Goal: Task Accomplishment & Management: Use online tool/utility

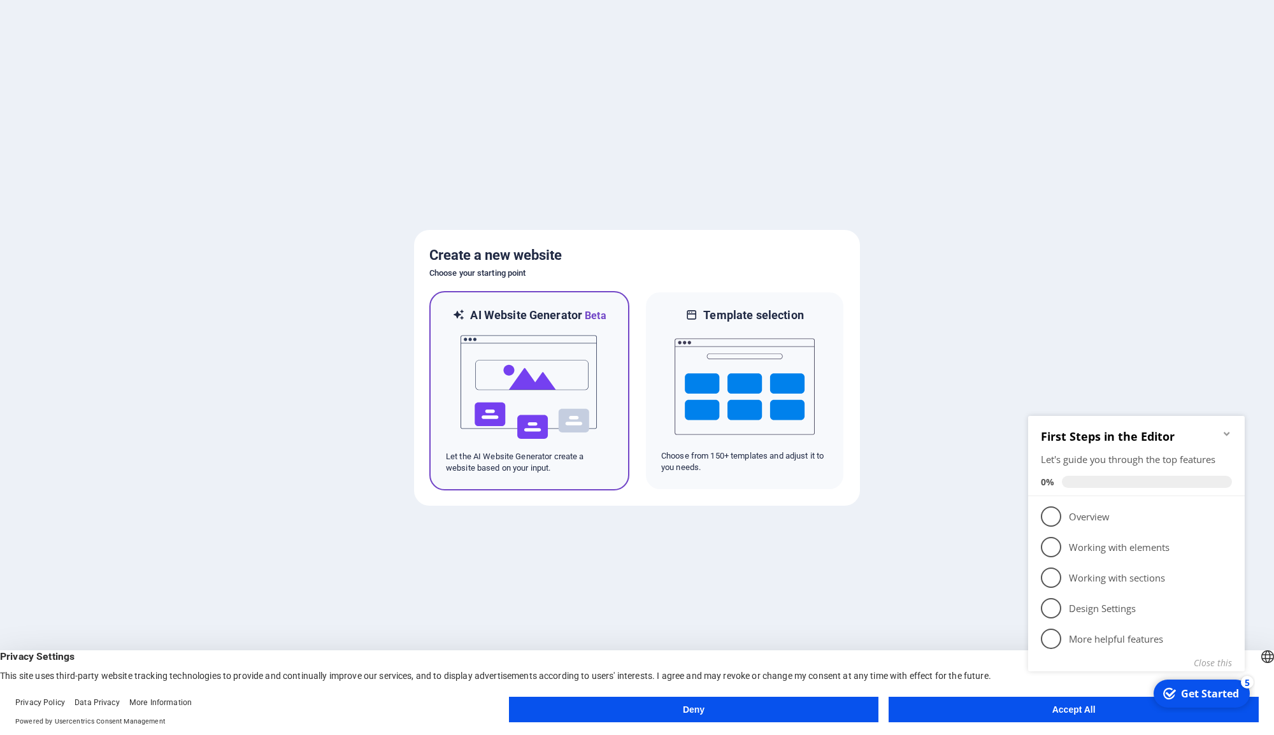
click at [591, 384] on img at bounding box center [529, 387] width 140 height 127
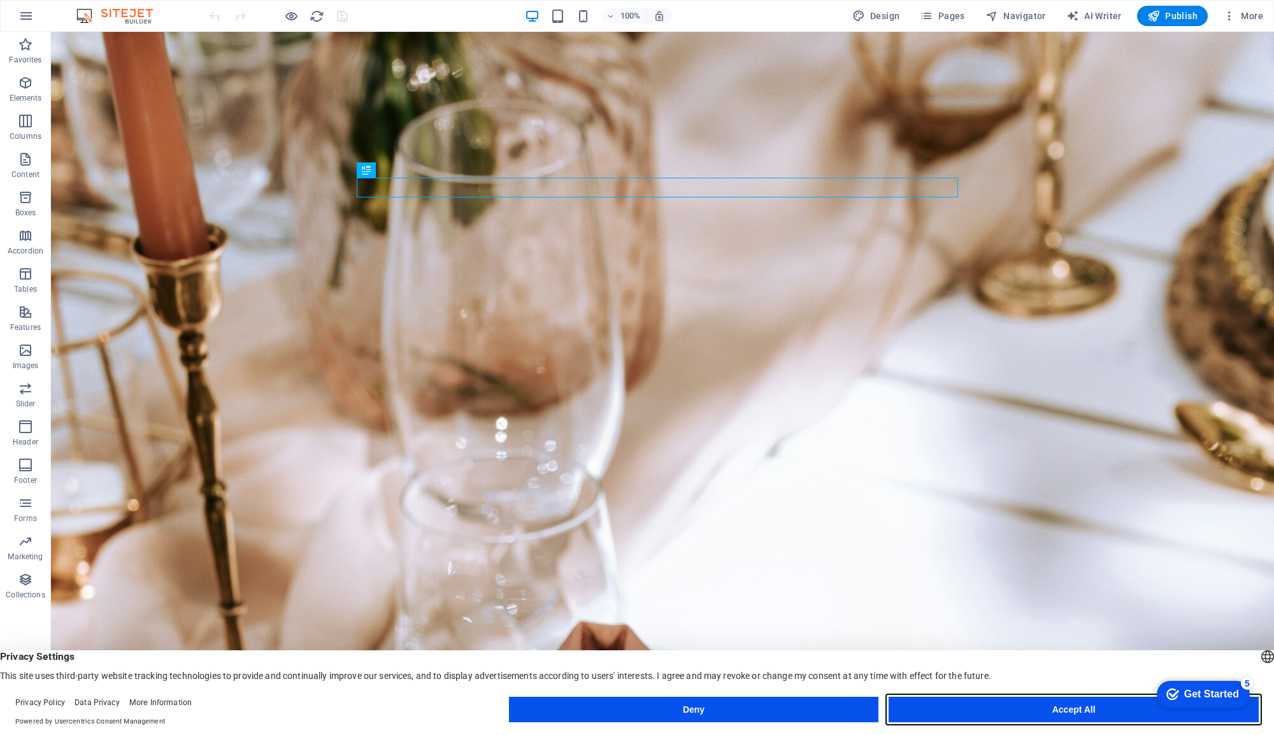
click at [1118, 710] on button "Accept All" at bounding box center [1074, 709] width 370 height 25
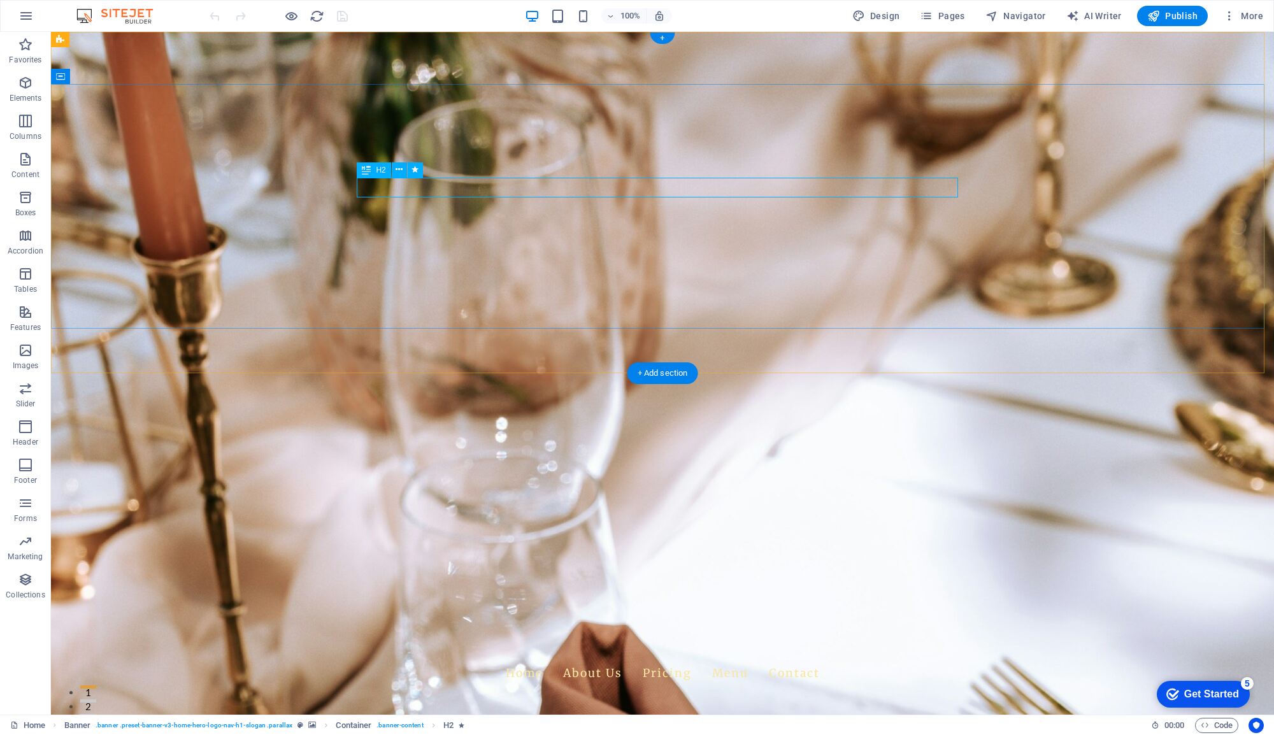
click at [421, 640] on div "Gullu Oglu Baklava" at bounding box center [662, 649] width 601 height 18
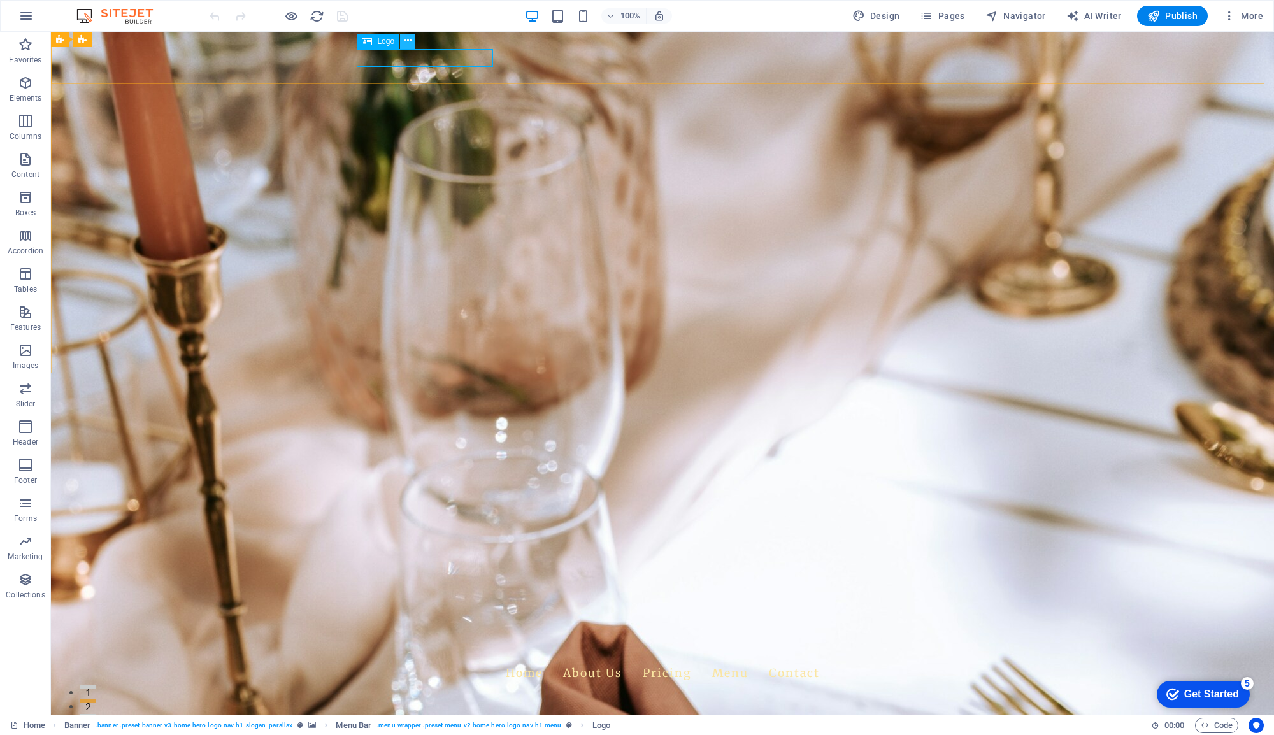
click at [405, 40] on icon at bounding box center [408, 40] width 7 height 13
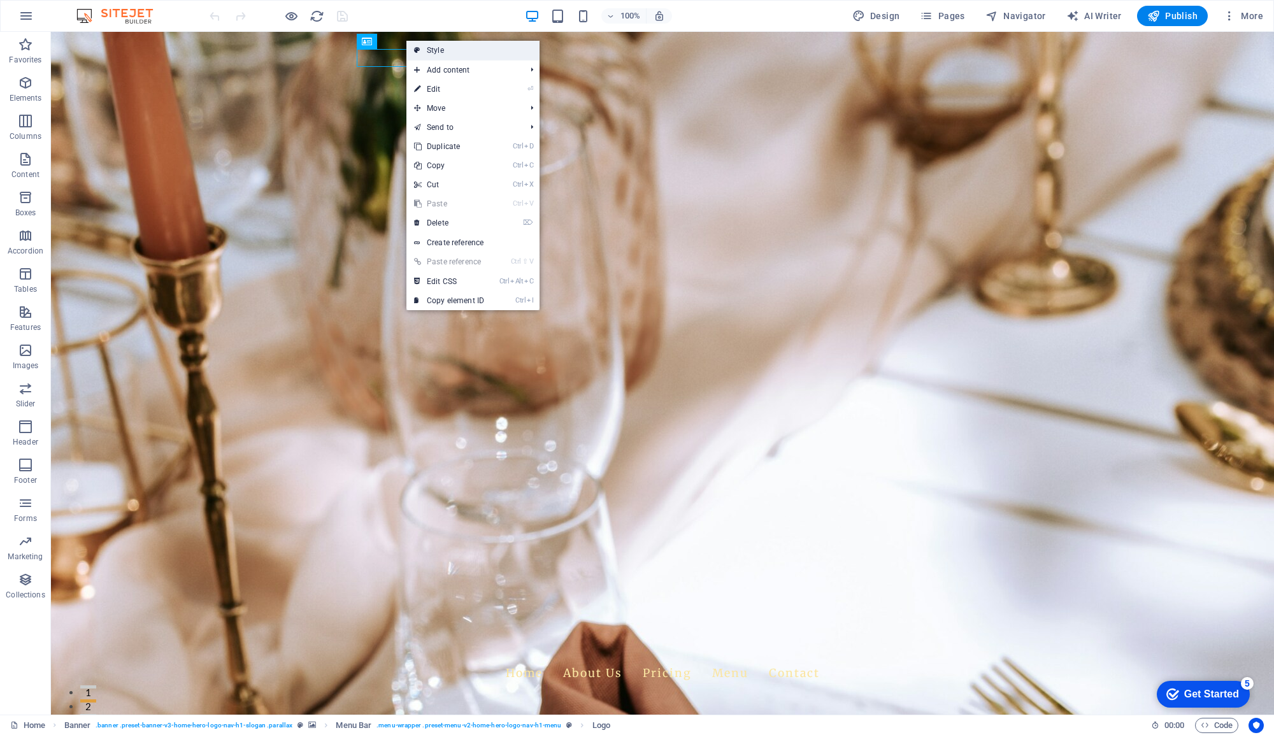
click at [440, 54] on link "Style" at bounding box center [472, 50] width 133 height 19
select select "rem"
select select "preset-menu-v2-home-hero-logo-nav-h1-menu"
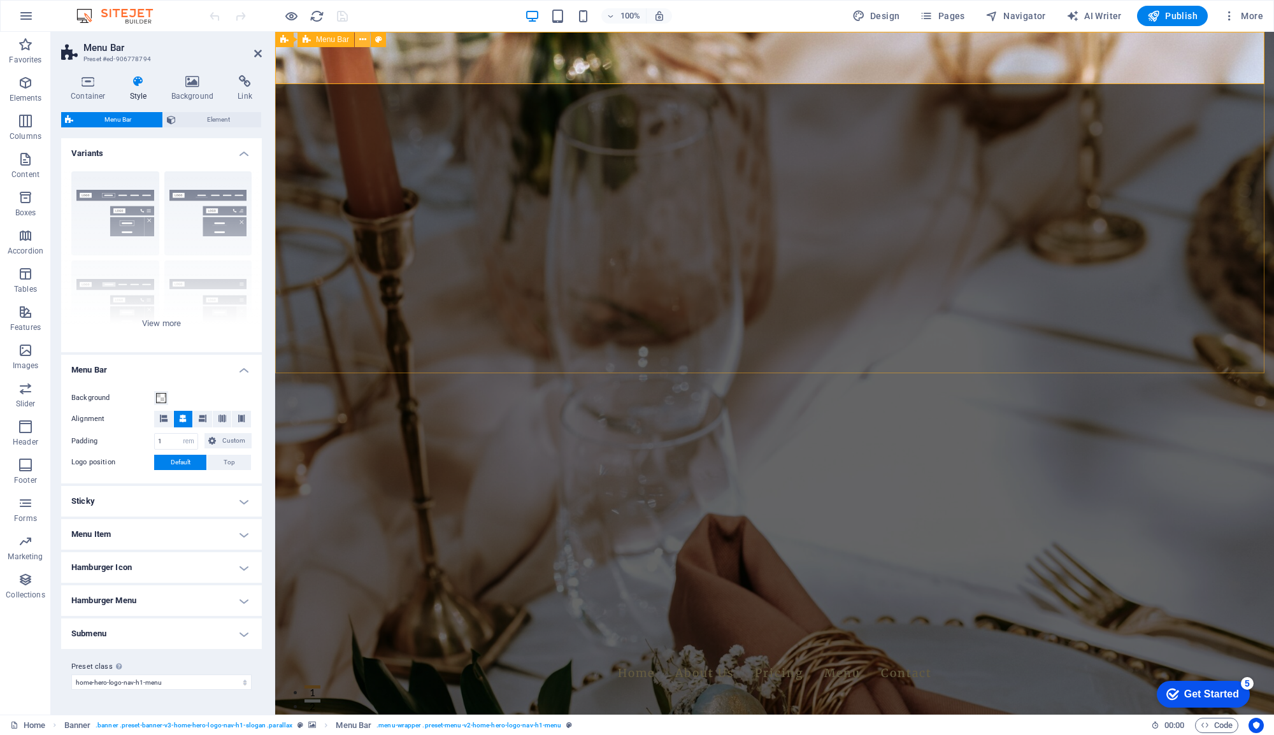
click at [364, 38] on icon at bounding box center [362, 39] width 7 height 13
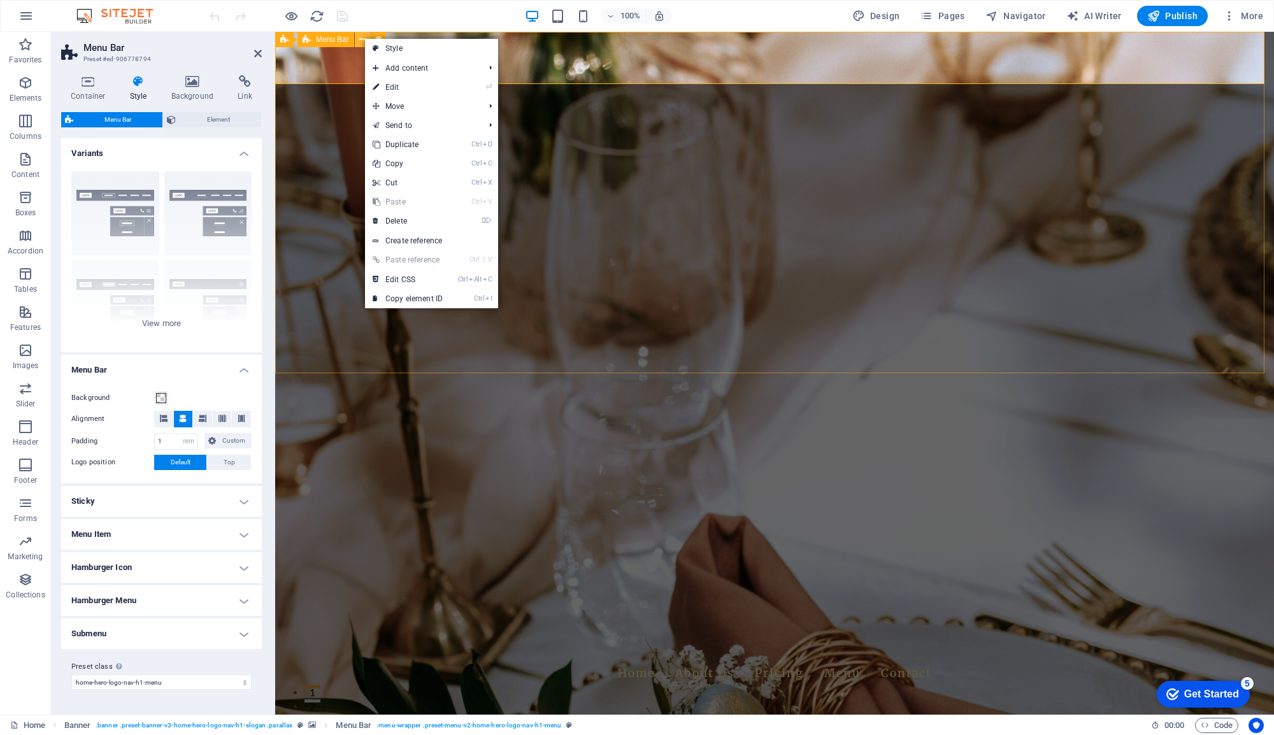
click at [364, 38] on icon at bounding box center [362, 39] width 7 height 13
click at [334, 40] on span "Menu Bar" at bounding box center [332, 40] width 33 height 8
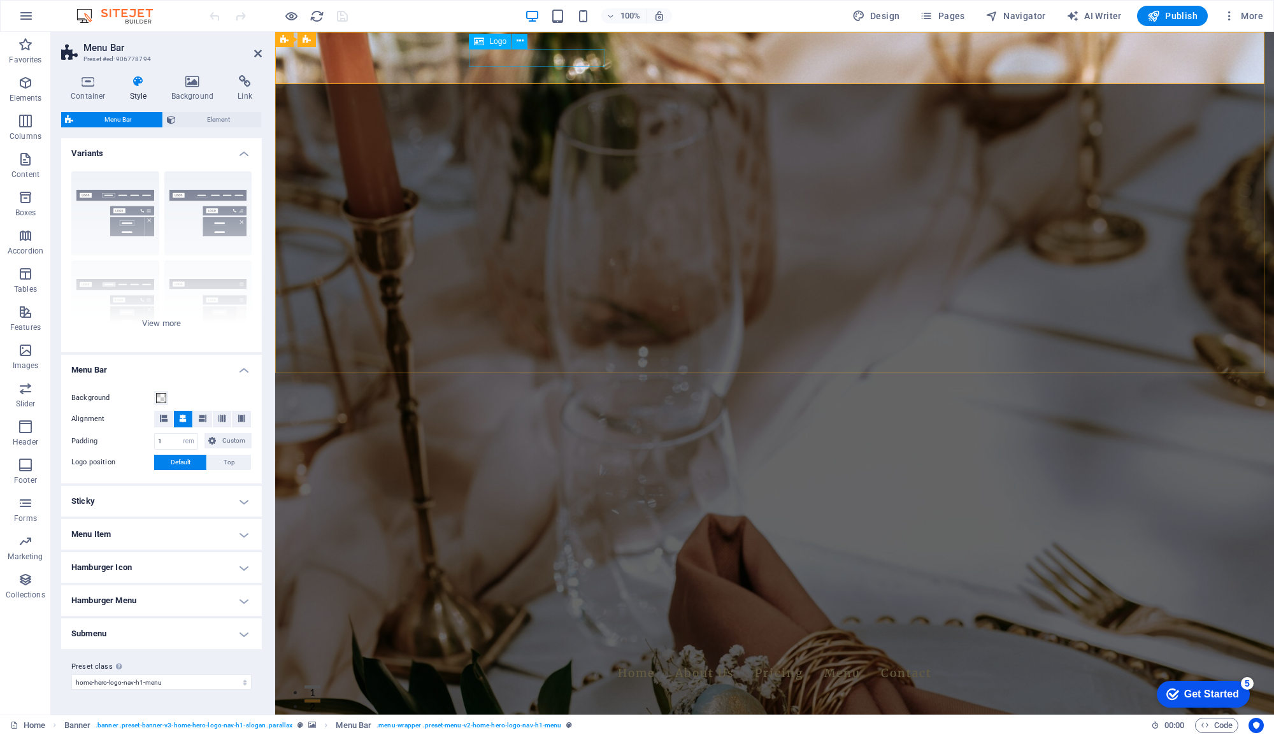
click at [561, 640] on div "Gullu Oglu Baklava" at bounding box center [774, 649] width 601 height 18
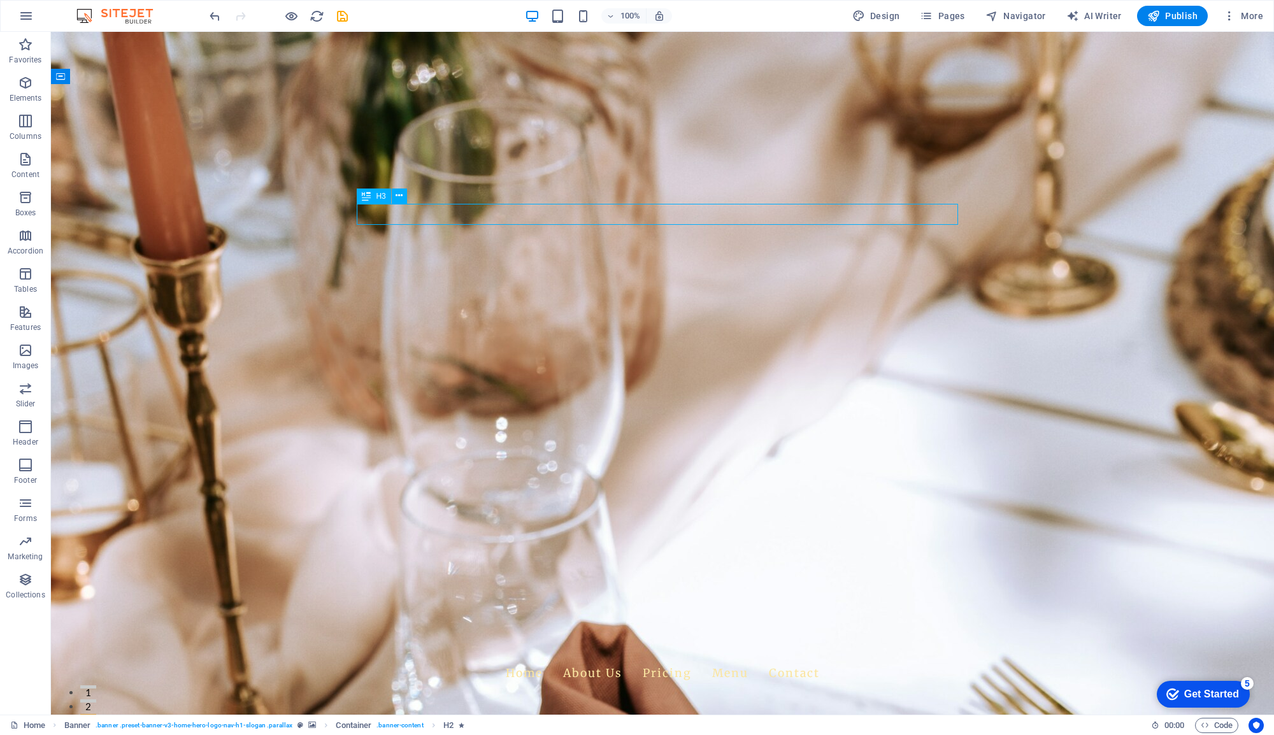
drag, startPoint x: 663, startPoint y: 220, endPoint x: 879, endPoint y: 220, distance: 216.0
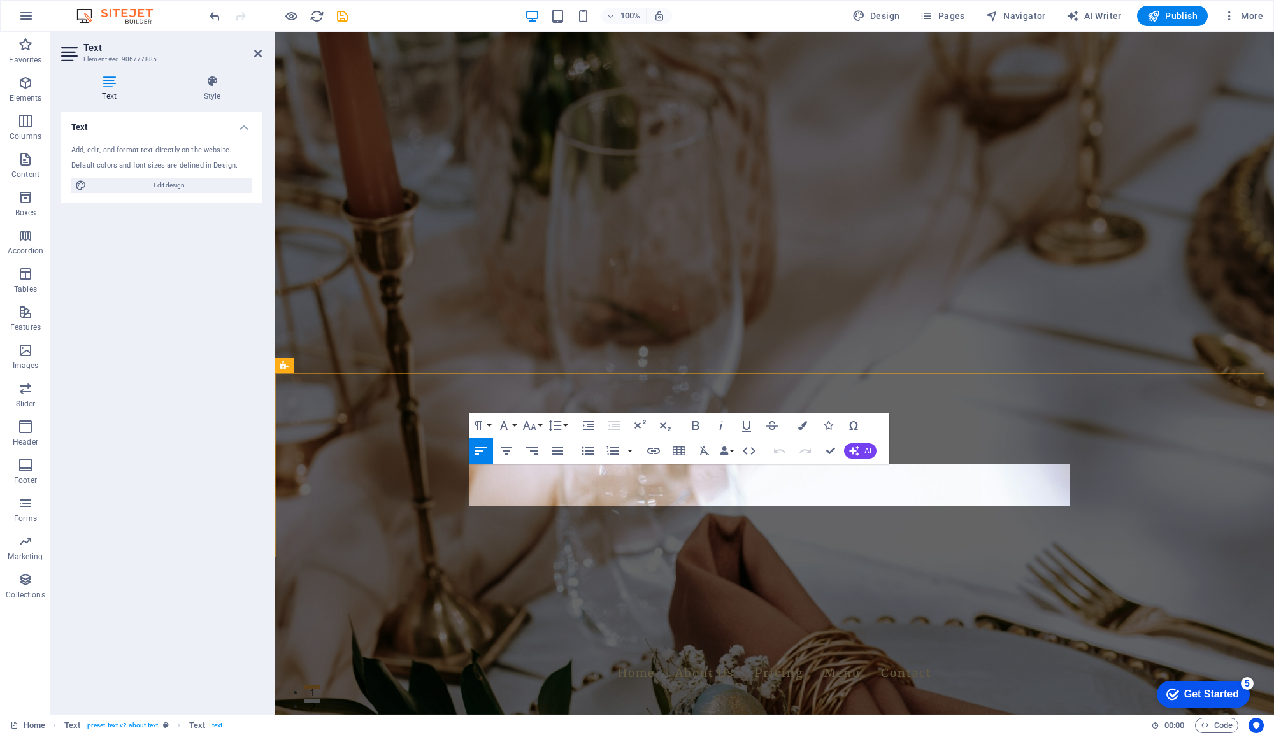
drag, startPoint x: 737, startPoint y: 498, endPoint x: 751, endPoint y: 492, distance: 15.4
drag, startPoint x: 740, startPoint y: 498, endPoint x: 458, endPoint y: 461, distance: 284.7
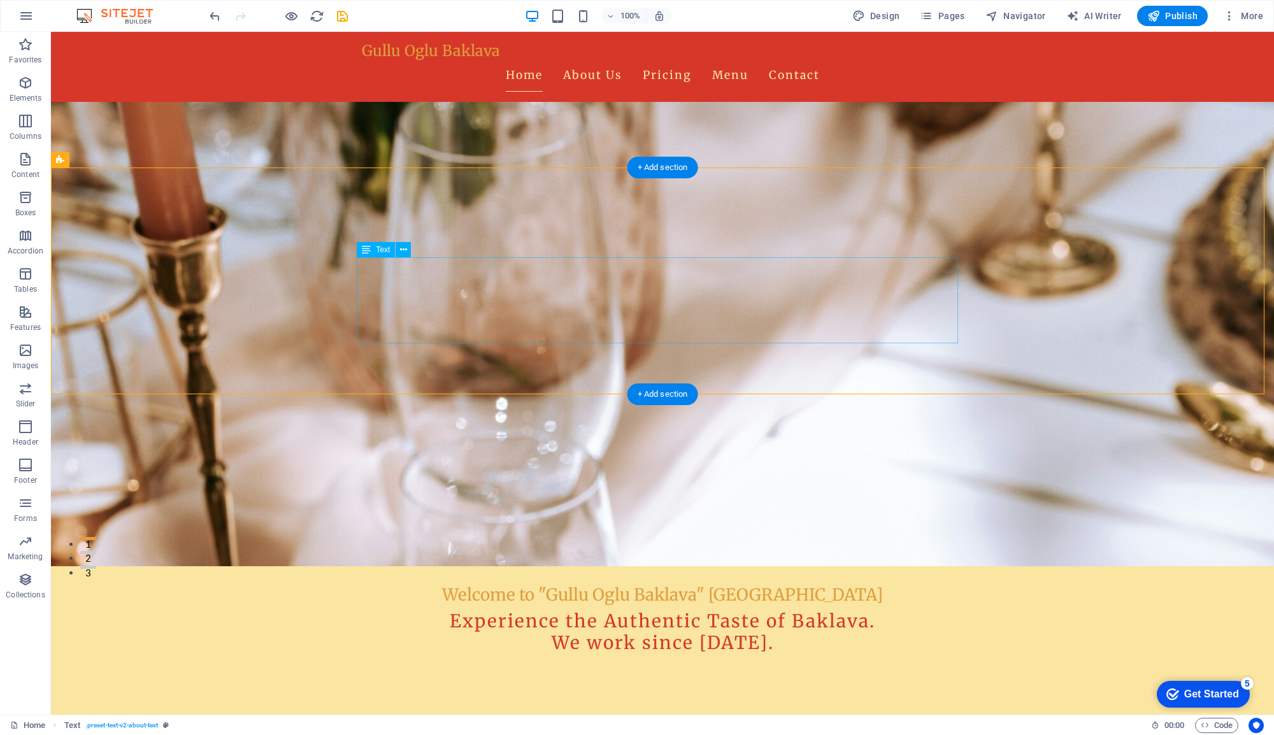
scroll to position [382, 0]
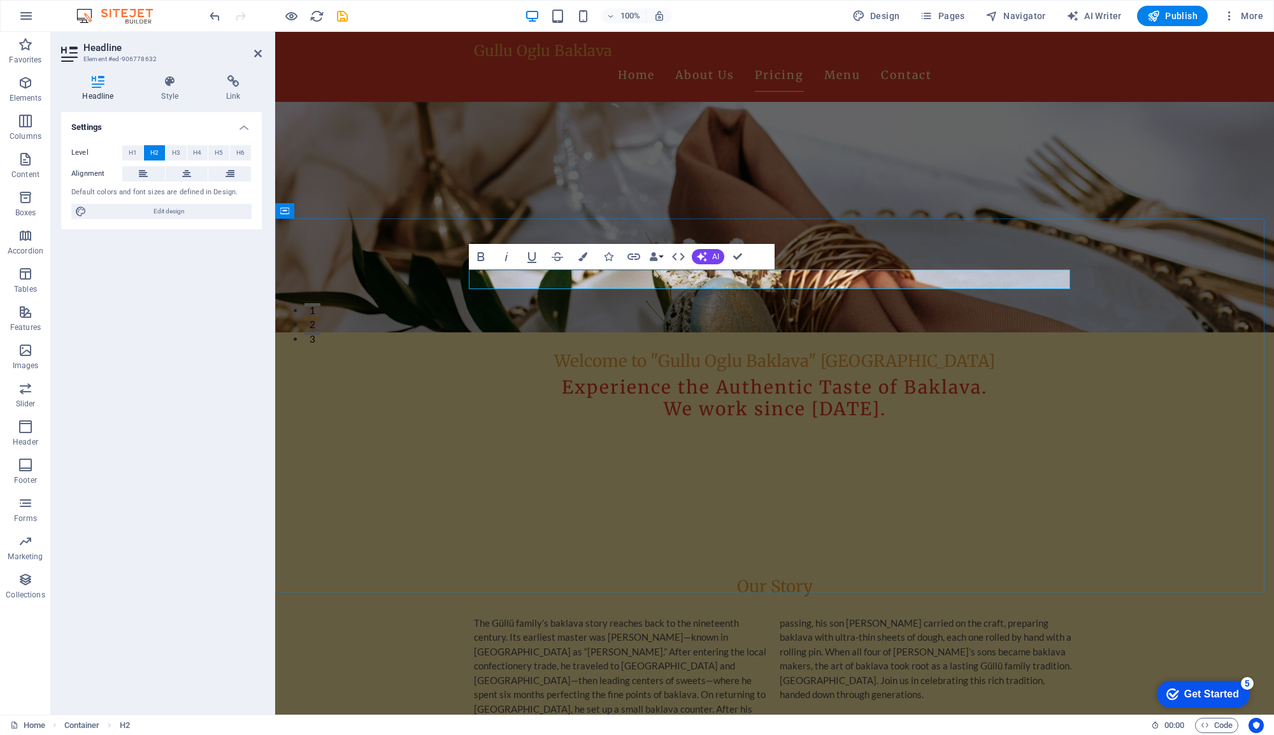
drag, startPoint x: 728, startPoint y: 280, endPoint x: 676, endPoint y: 280, distance: 52.2
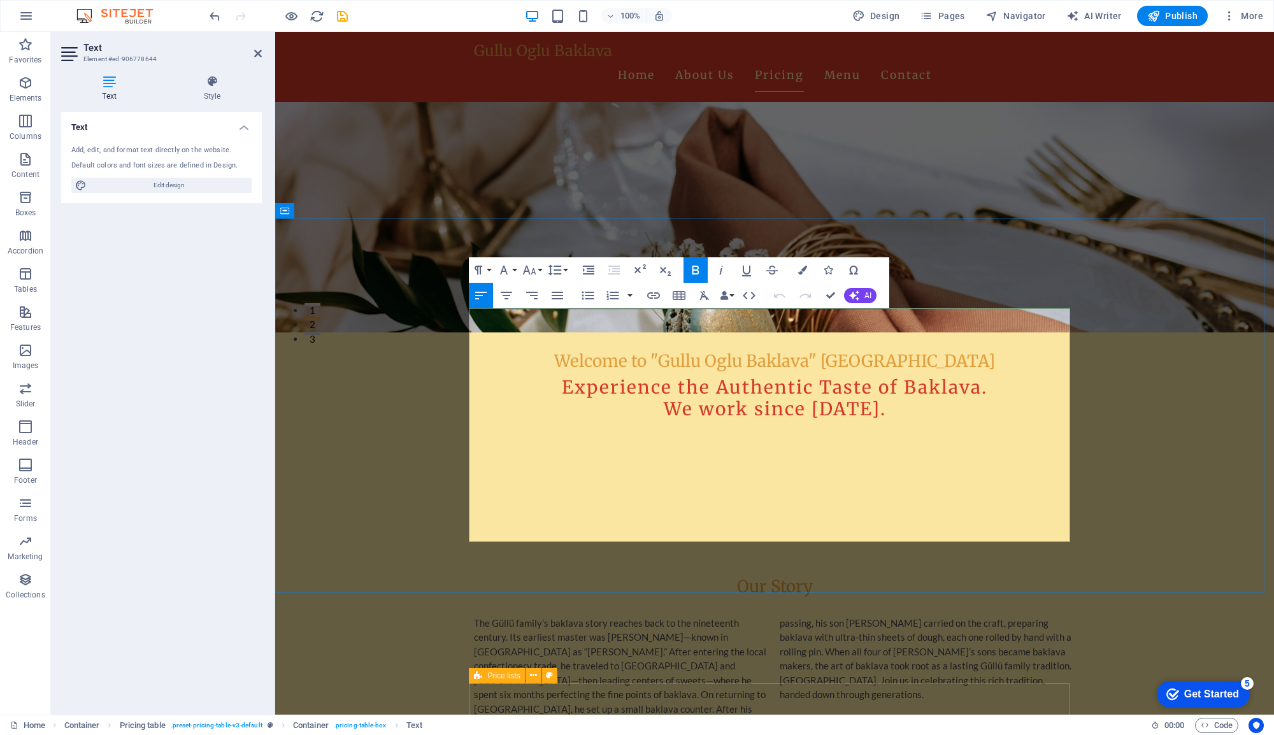
drag, startPoint x: 679, startPoint y: 315, endPoint x: 477, endPoint y: 312, distance: 202.0
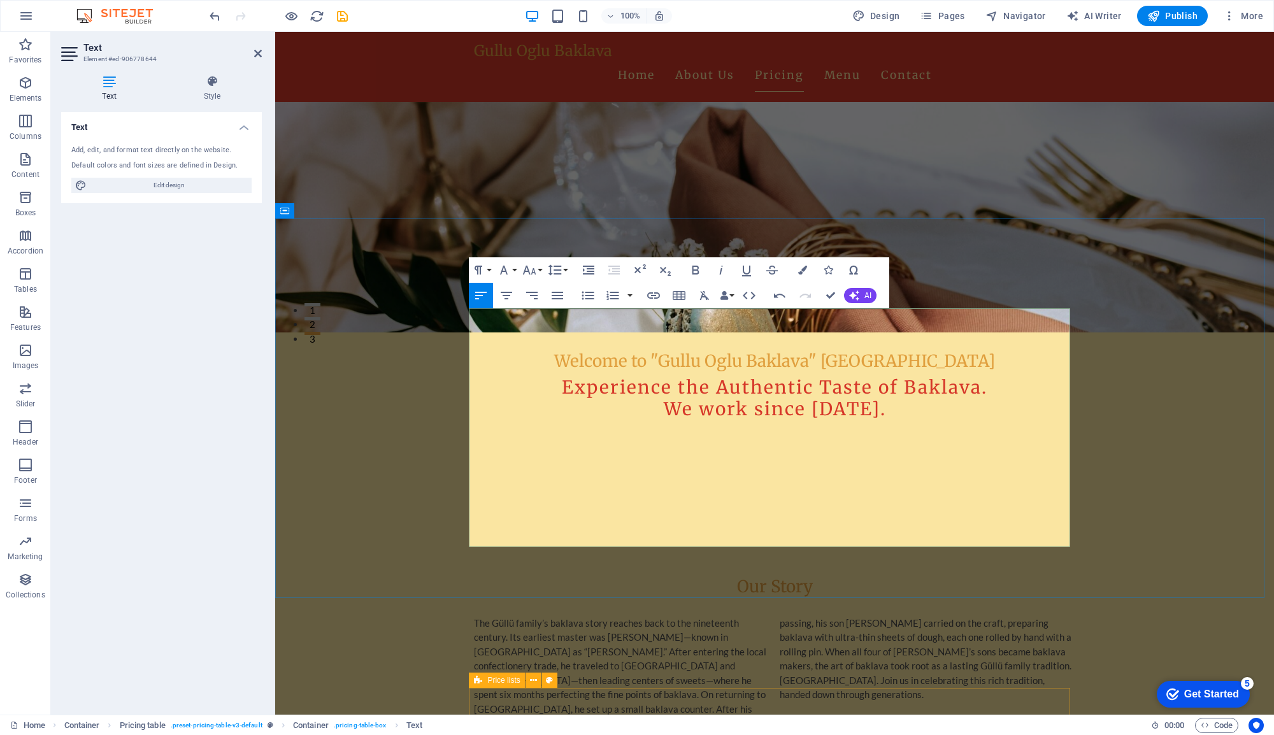
drag, startPoint x: 635, startPoint y: 325, endPoint x: 435, endPoint y: 317, distance: 200.2
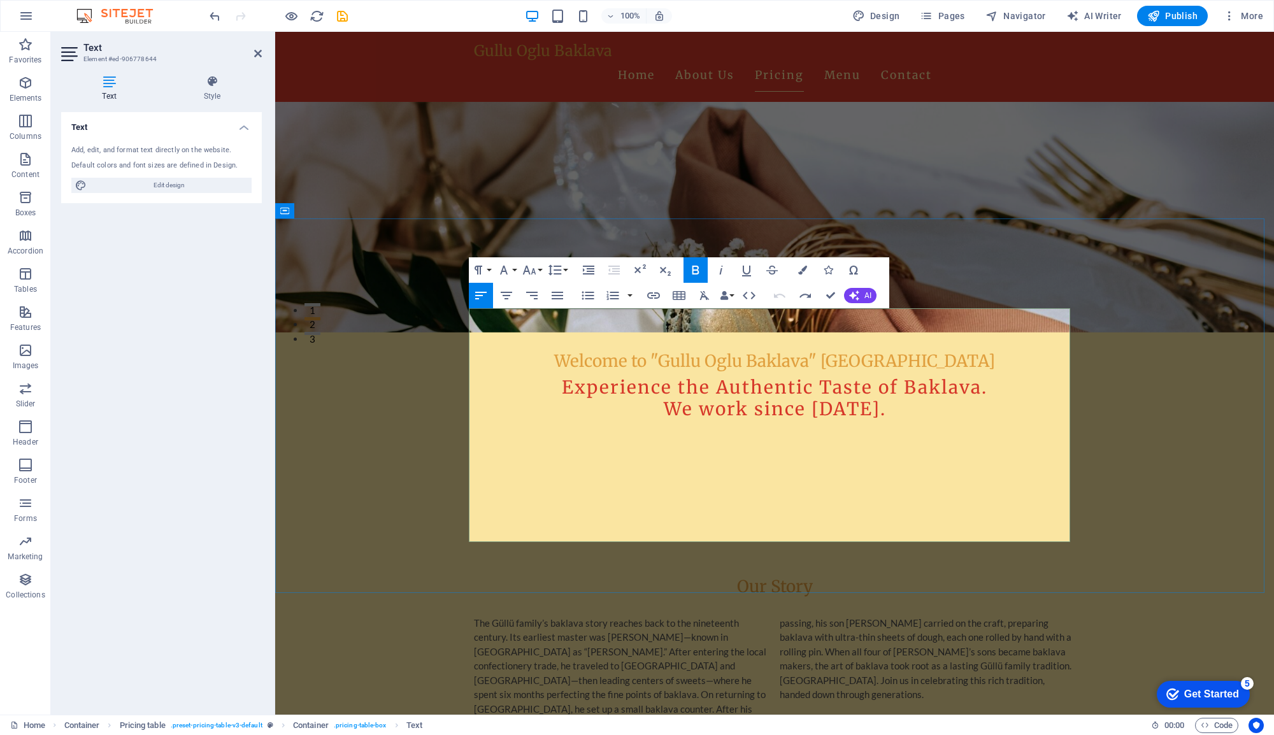
drag, startPoint x: 648, startPoint y: 315, endPoint x: 466, endPoint y: 324, distance: 181.8
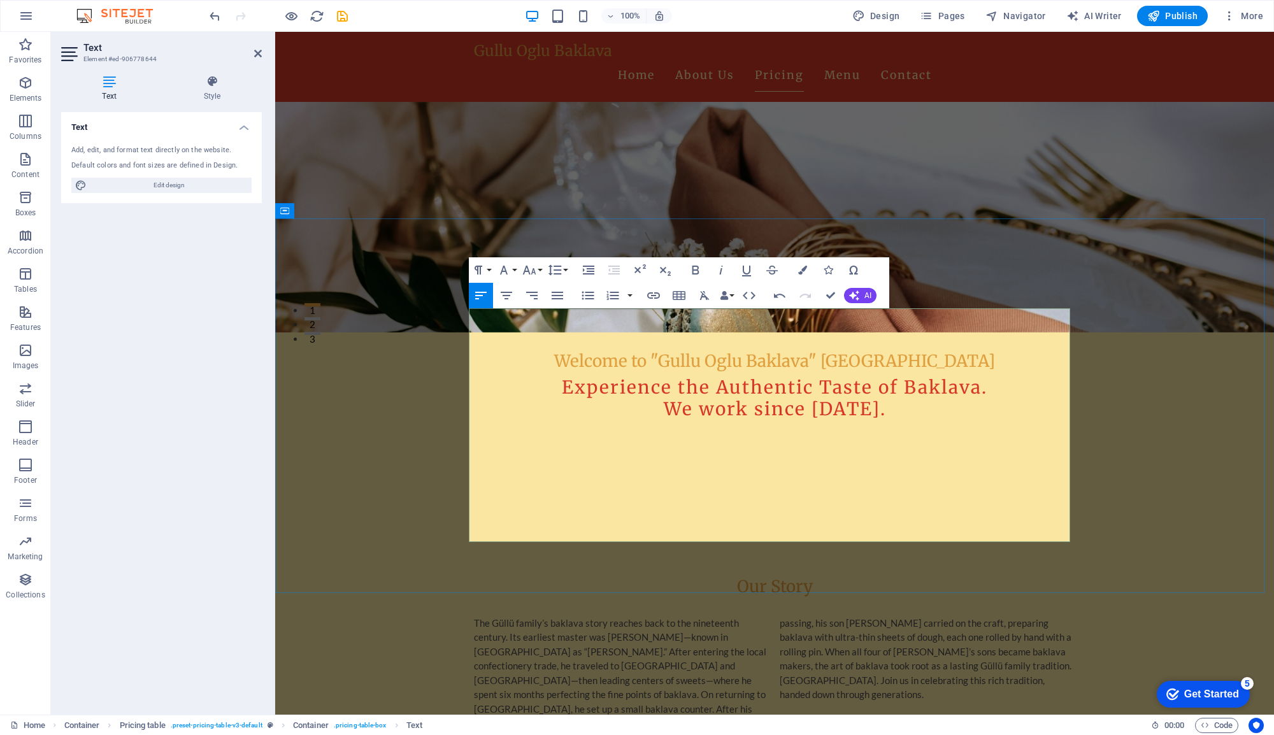
drag, startPoint x: 813, startPoint y: 334, endPoint x: 465, endPoint y: 341, distance: 348.0
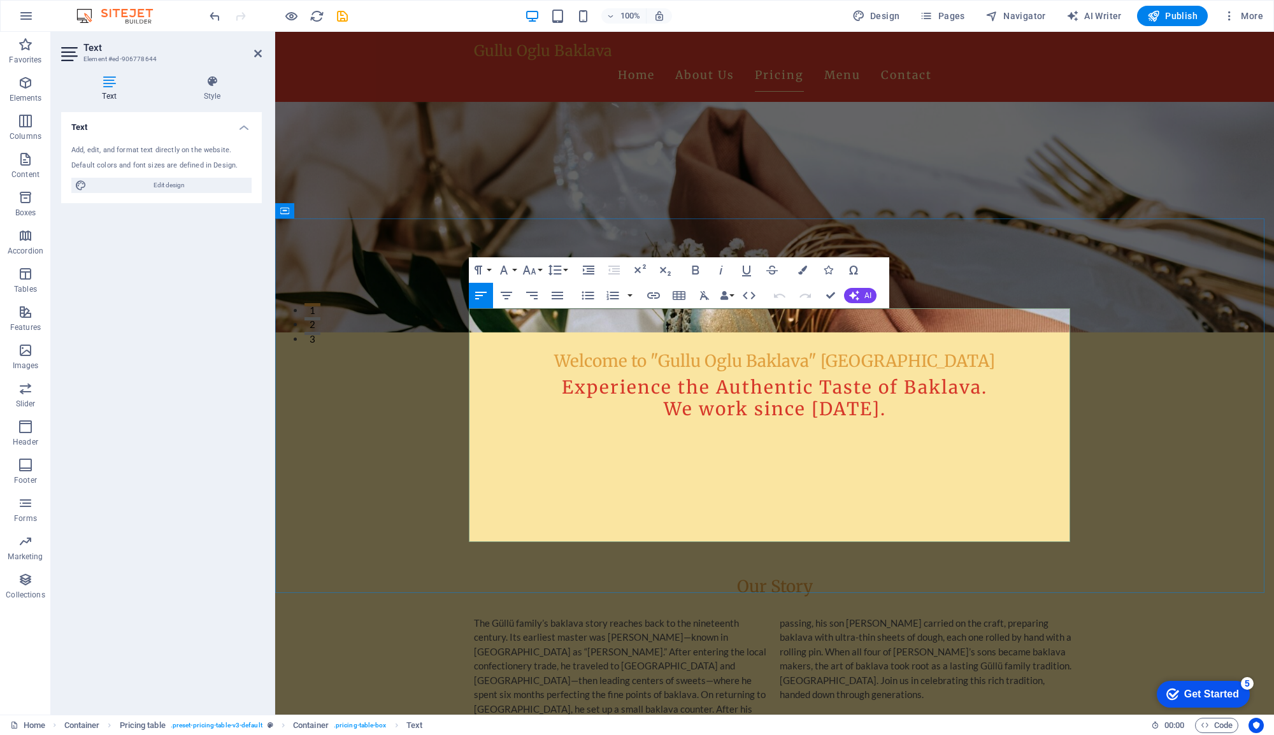
drag, startPoint x: 887, startPoint y: 336, endPoint x: 477, endPoint y: 335, distance: 409.7
drag, startPoint x: 1053, startPoint y: 326, endPoint x: 1063, endPoint y: 327, distance: 10.4
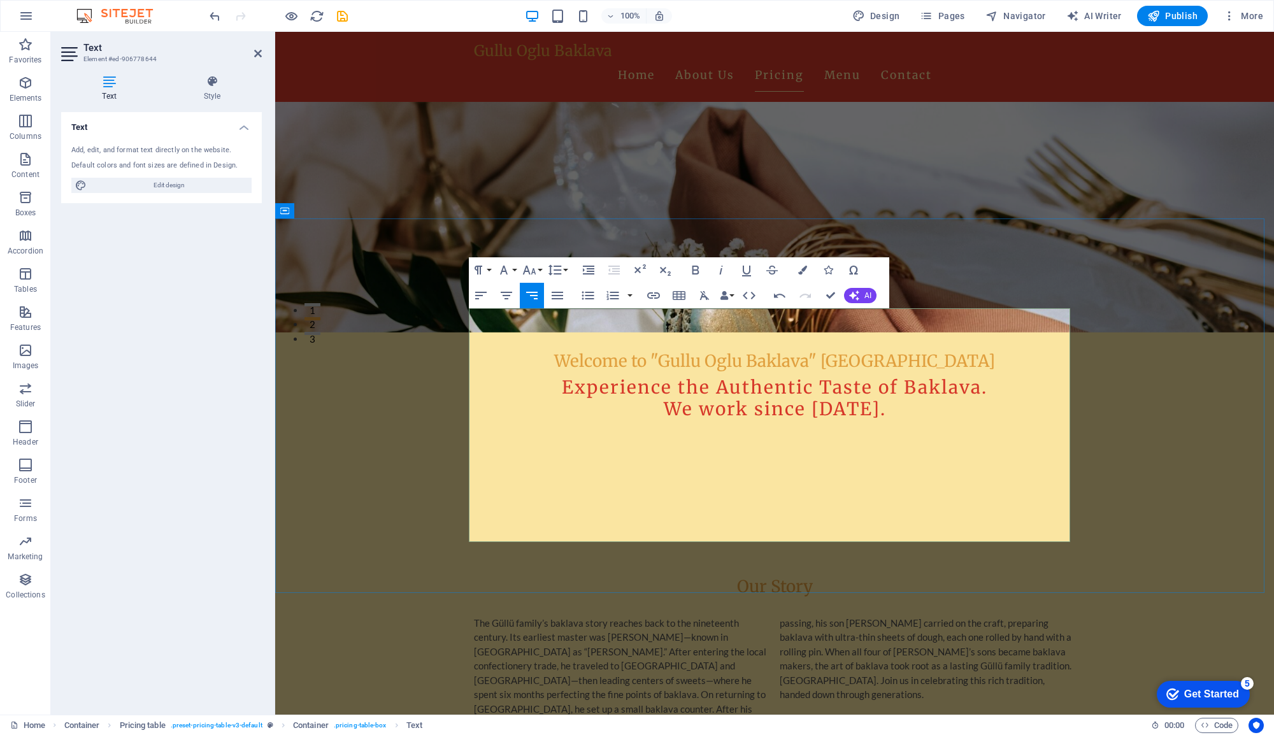
drag, startPoint x: 608, startPoint y: 356, endPoint x: 471, endPoint y: 353, distance: 137.0
drag, startPoint x: 817, startPoint y: 368, endPoint x: 474, endPoint y: 378, distance: 343.6
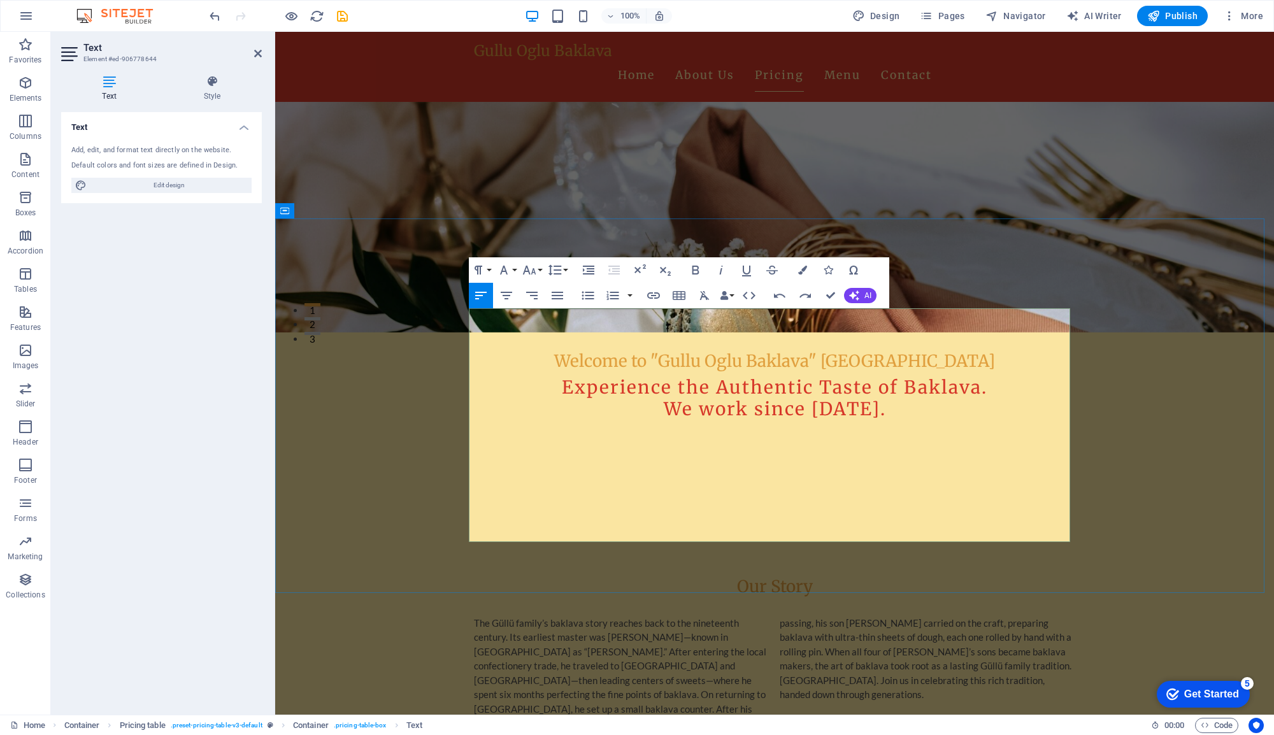
scroll to position [787, 1]
drag, startPoint x: 1055, startPoint y: 367, endPoint x: 1065, endPoint y: 366, distance: 10.2
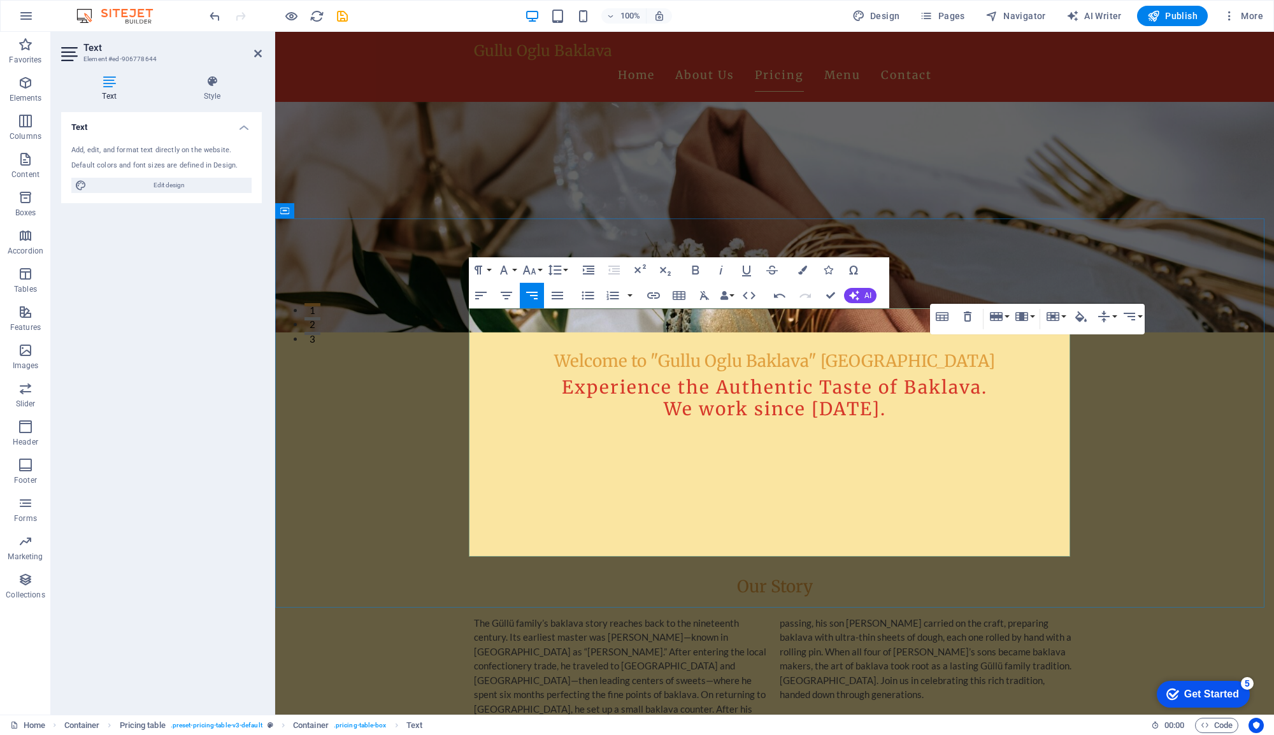
click at [275, 32] on div at bounding box center [275, 32] width 0 height 0
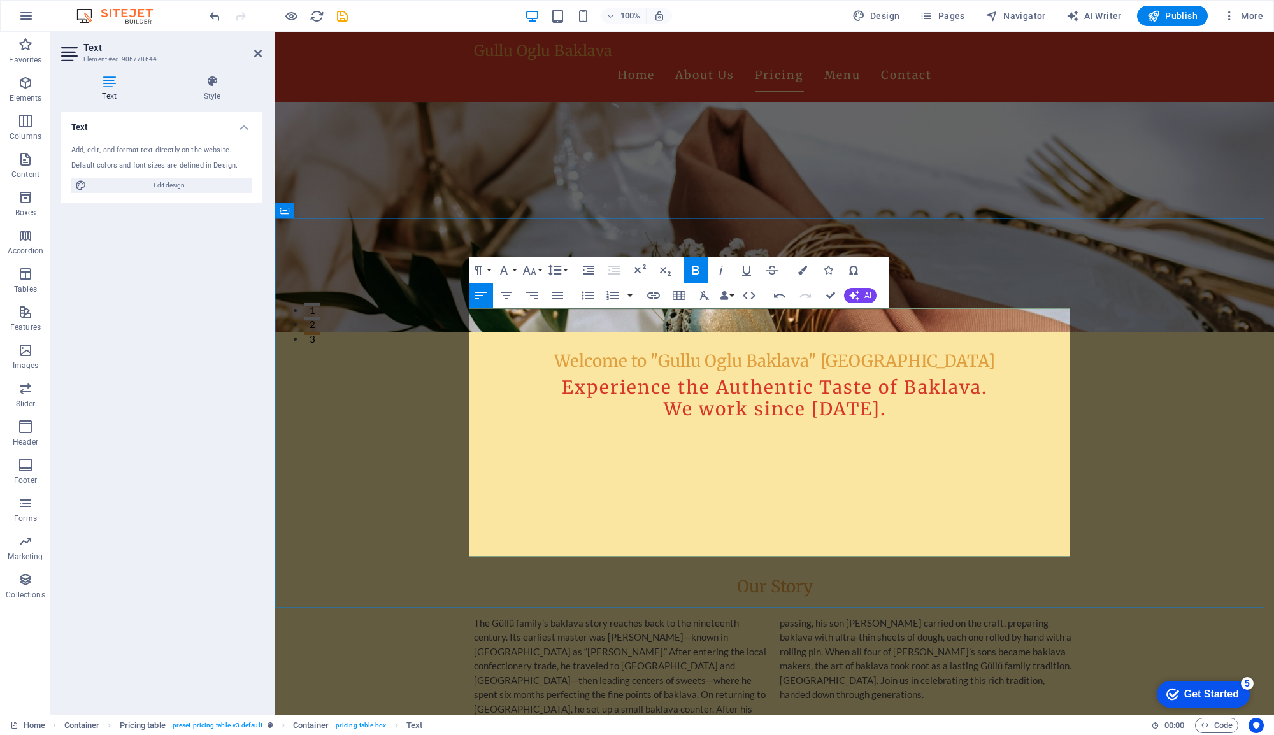
drag, startPoint x: 607, startPoint y: 410, endPoint x: 475, endPoint y: 404, distance: 132.0
drag, startPoint x: 851, startPoint y: 428, endPoint x: 469, endPoint y: 437, distance: 381.7
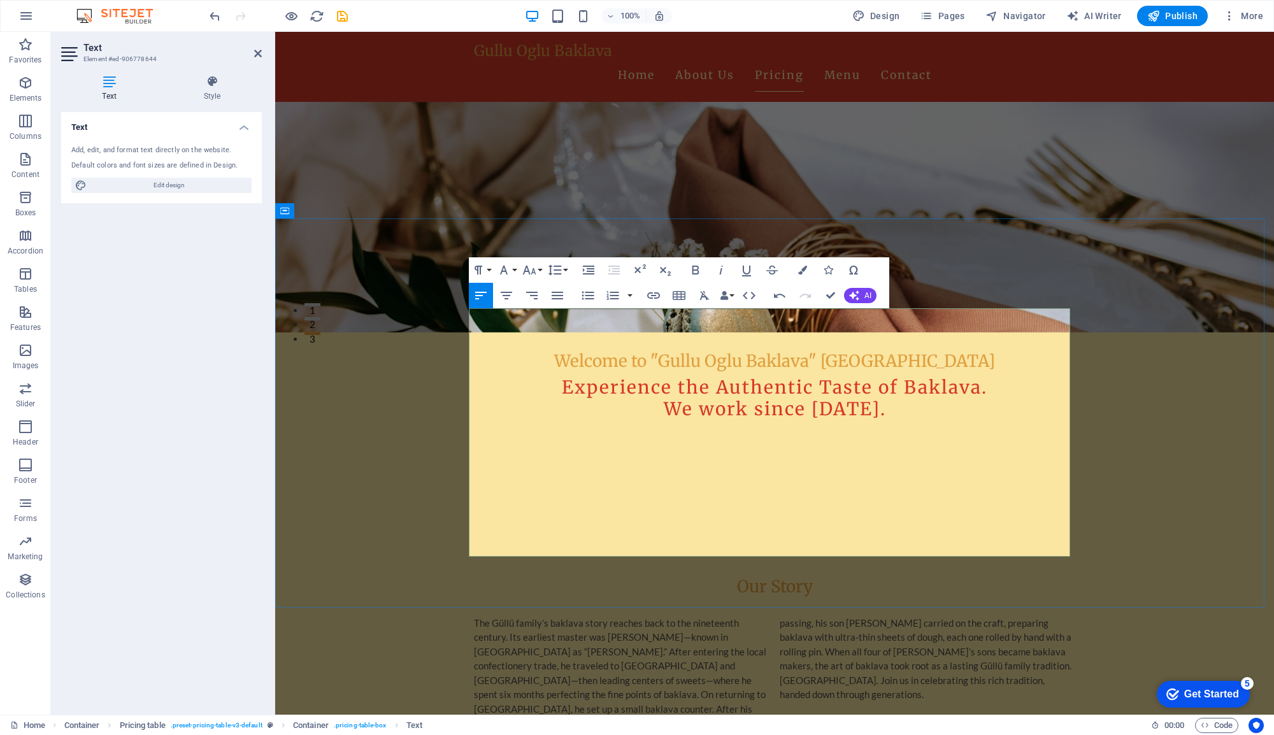
scroll to position [265, 1]
drag, startPoint x: 1065, startPoint y: 421, endPoint x: 1056, endPoint y: 417, distance: 10.5
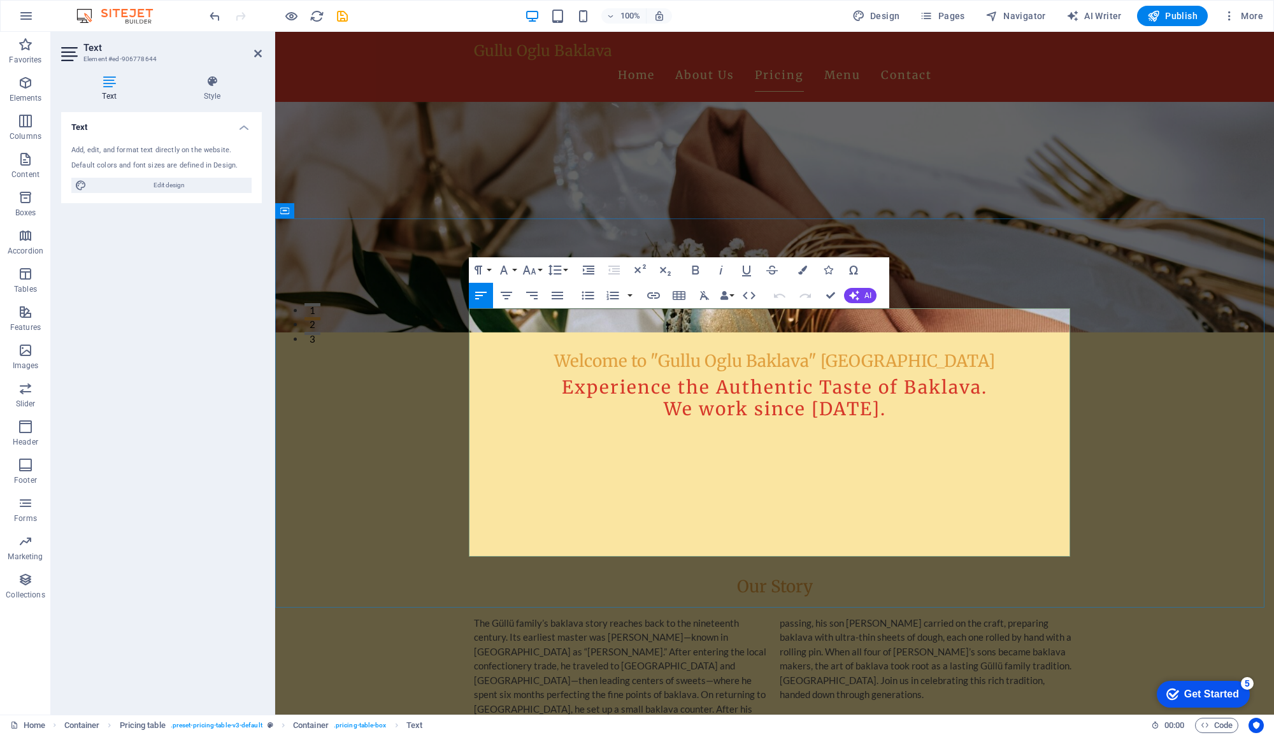
drag, startPoint x: 629, startPoint y: 450, endPoint x: 474, endPoint y: 455, distance: 155.5
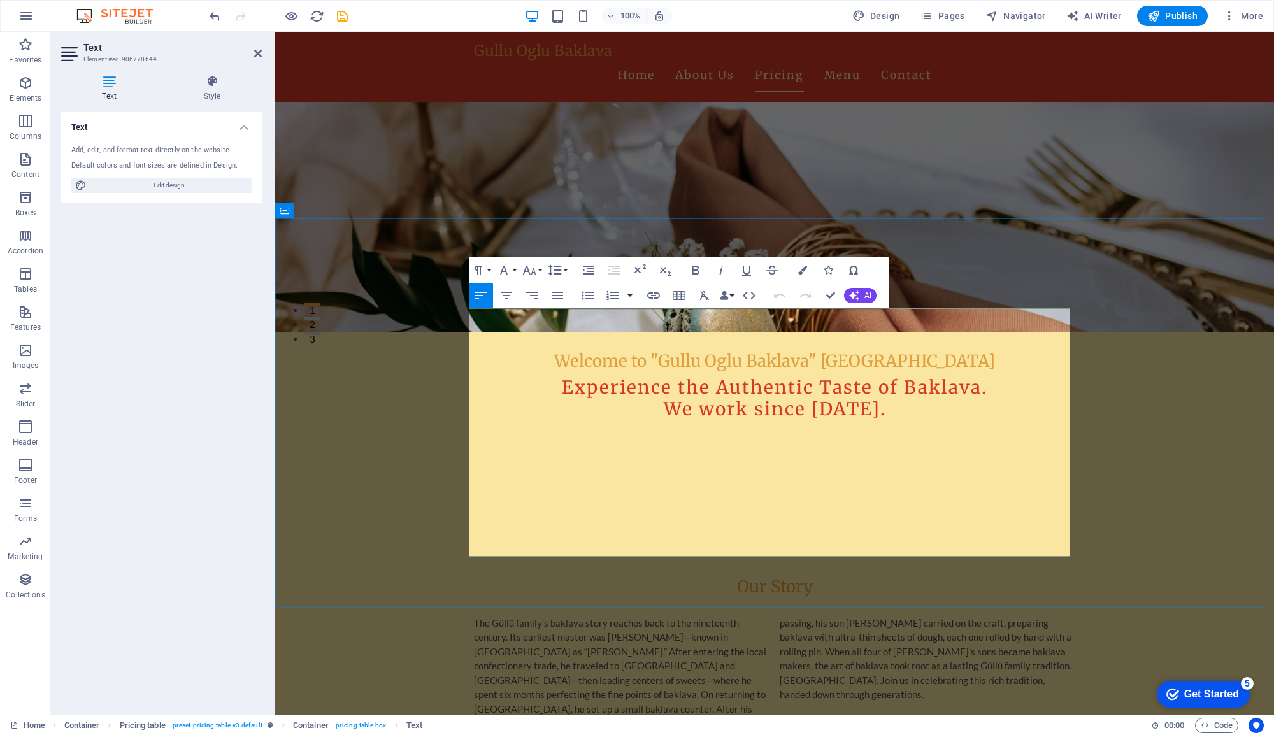
drag, startPoint x: 734, startPoint y: 464, endPoint x: 470, endPoint y: 467, distance: 264.4
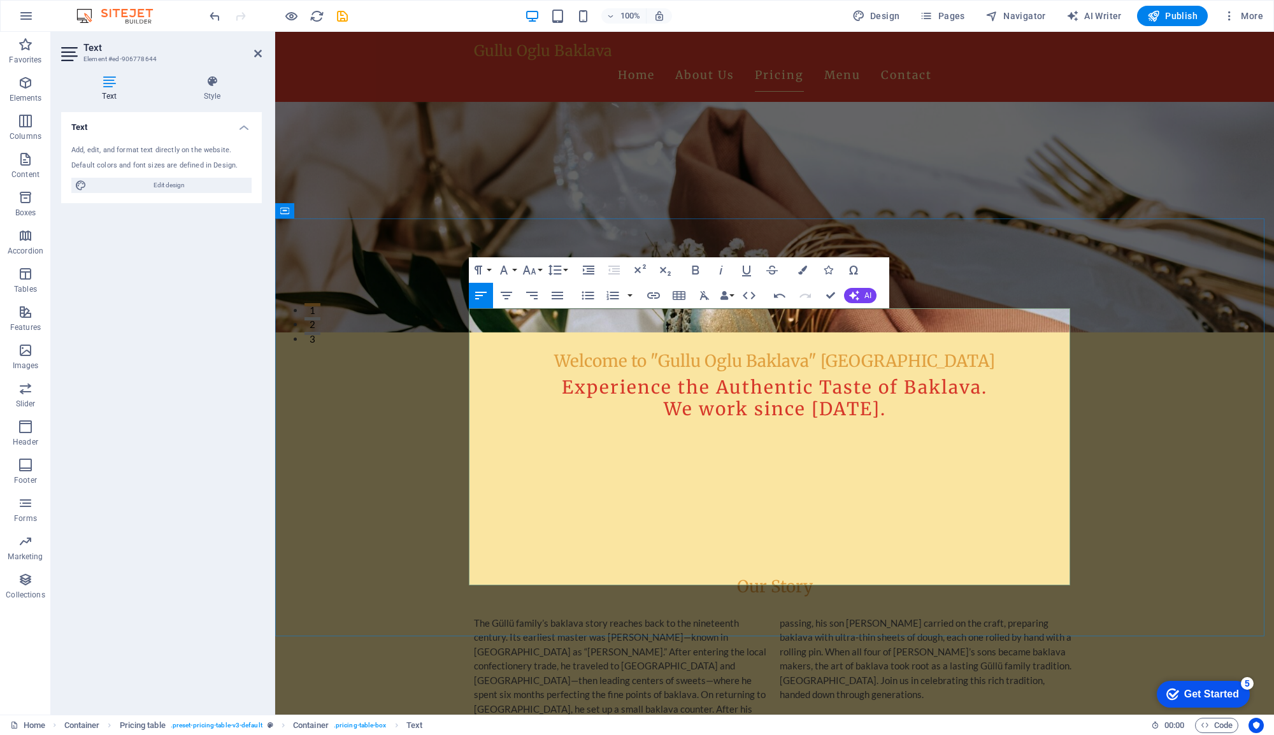
scroll to position [948, 0]
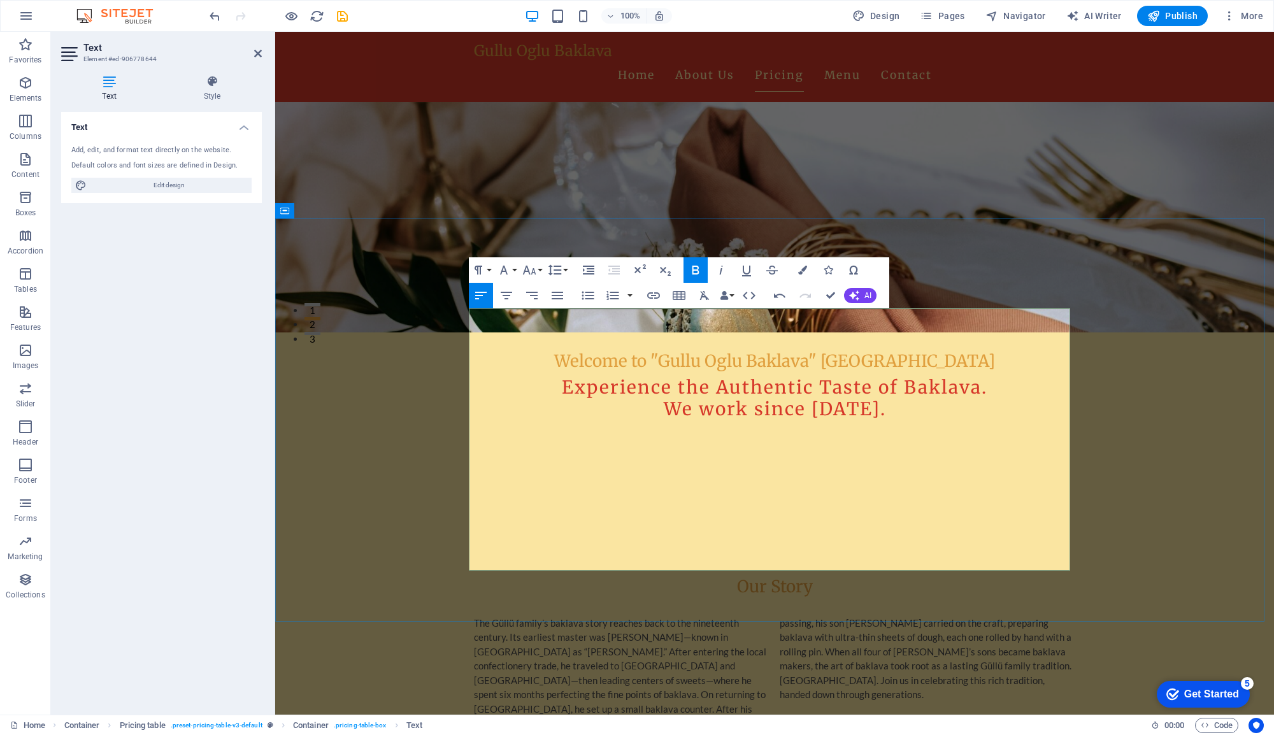
drag, startPoint x: 711, startPoint y: 501, endPoint x: 475, endPoint y: 511, distance: 236.6
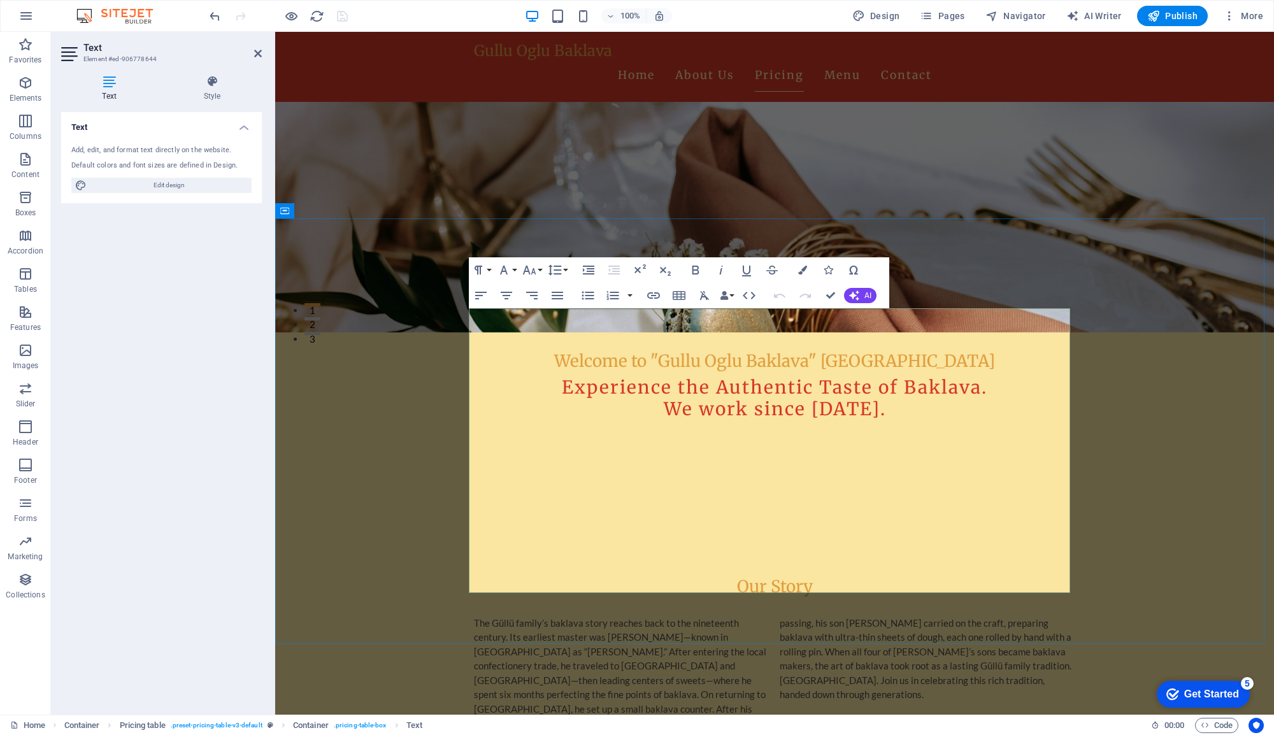
drag, startPoint x: 810, startPoint y: 510, endPoint x: 461, endPoint y: 499, distance: 348.7
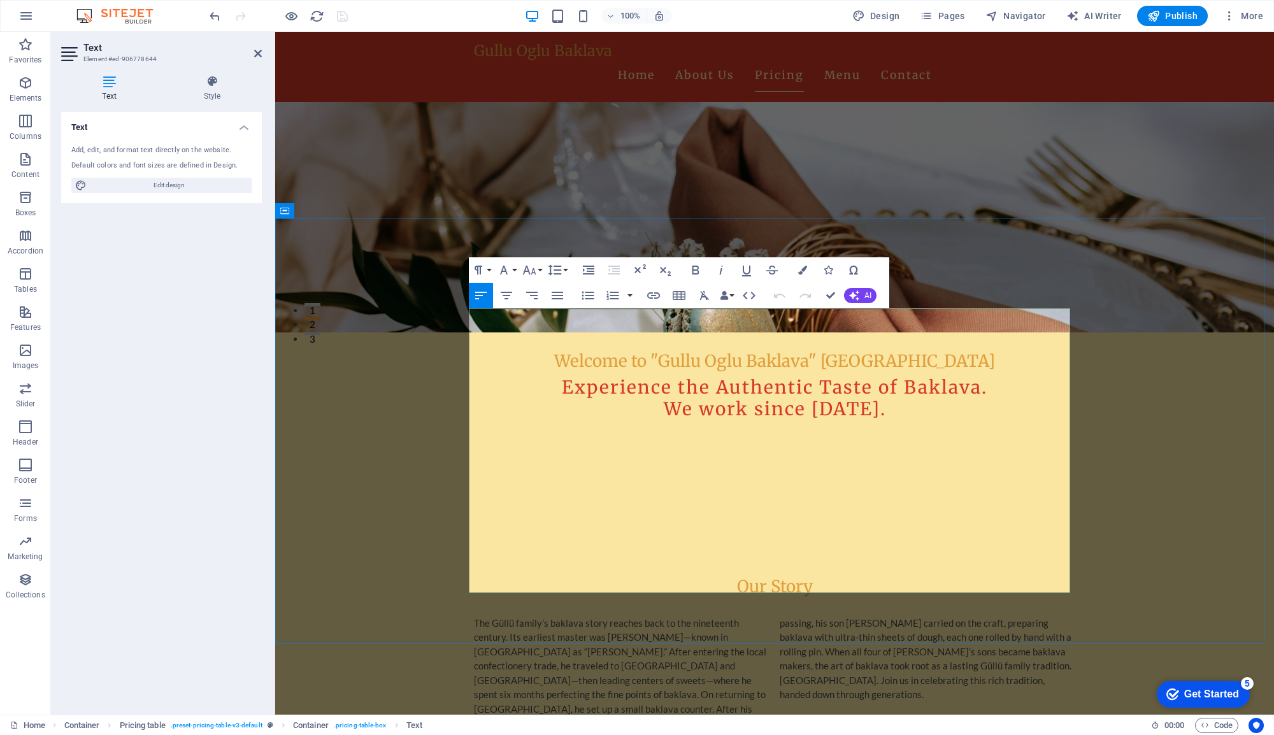
drag, startPoint x: 813, startPoint y: 510, endPoint x: 494, endPoint y: 505, distance: 318.6
drag, startPoint x: 823, startPoint y: 510, endPoint x: 456, endPoint y: 505, distance: 367.0
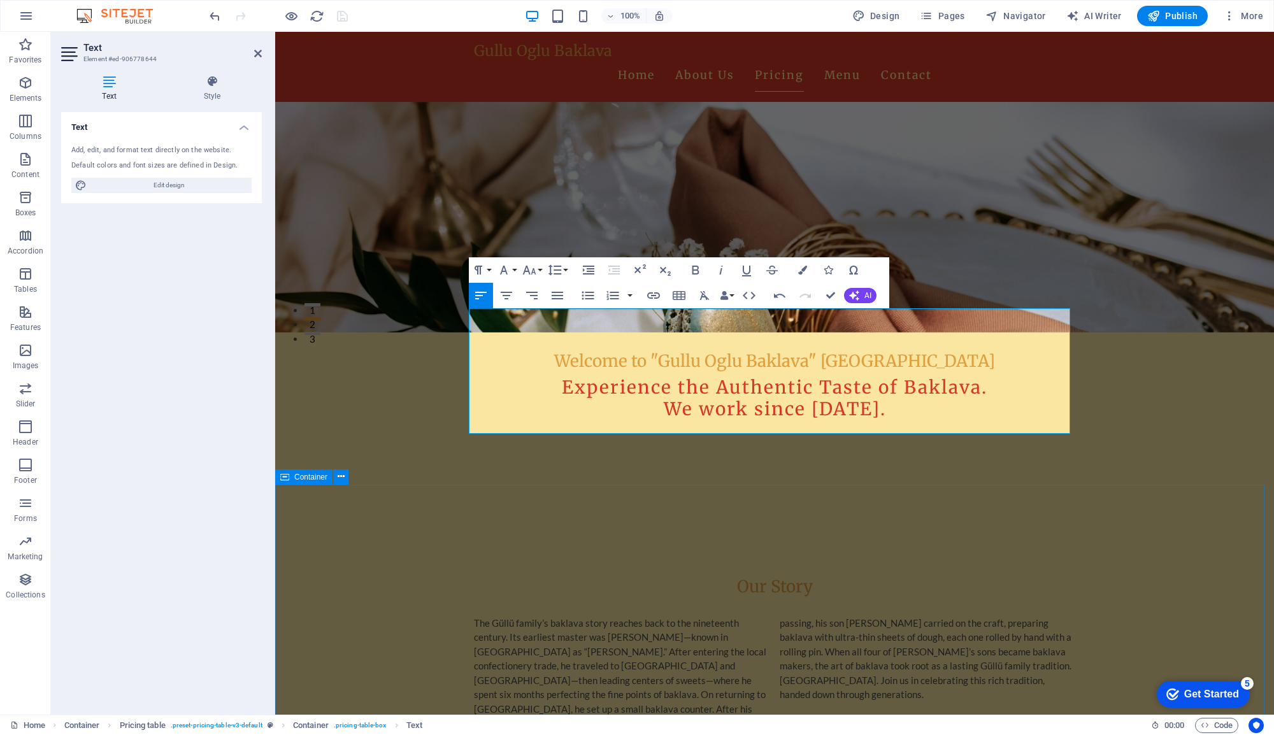
scroll to position [0, 1]
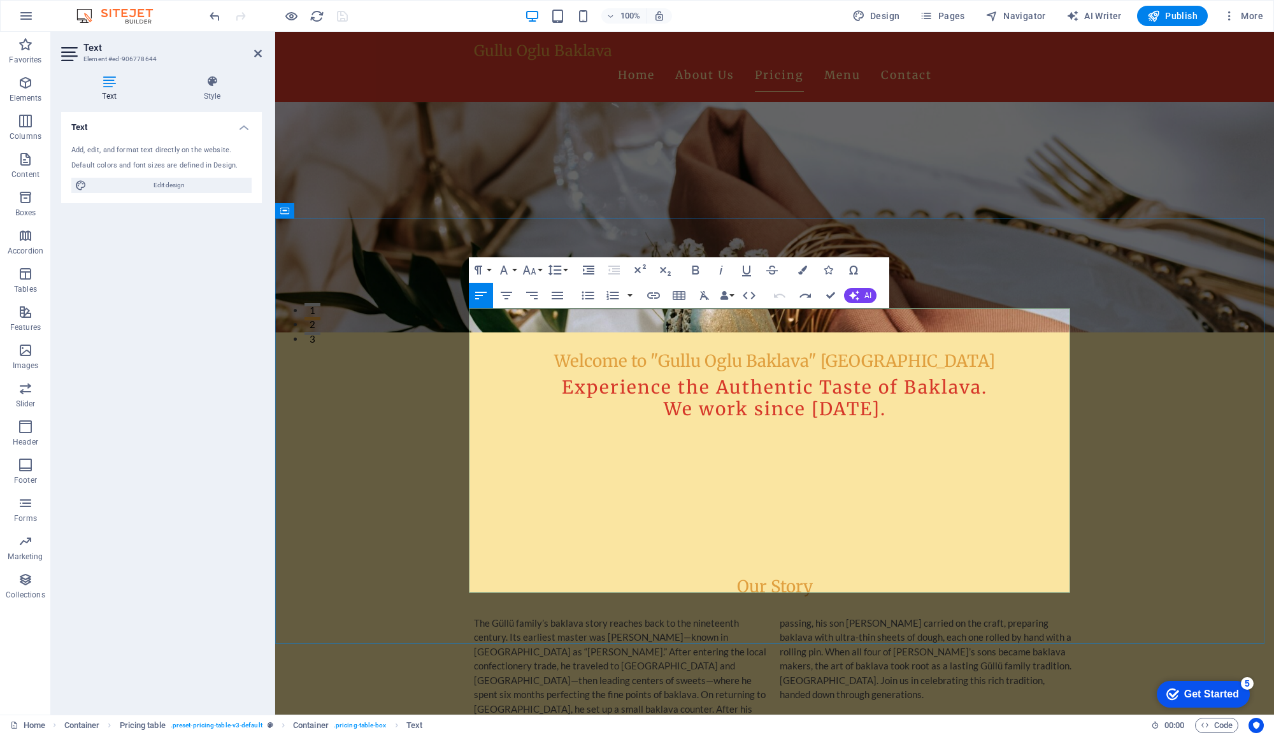
drag, startPoint x: 475, startPoint y: 542, endPoint x: 474, endPoint y: 504, distance: 37.6
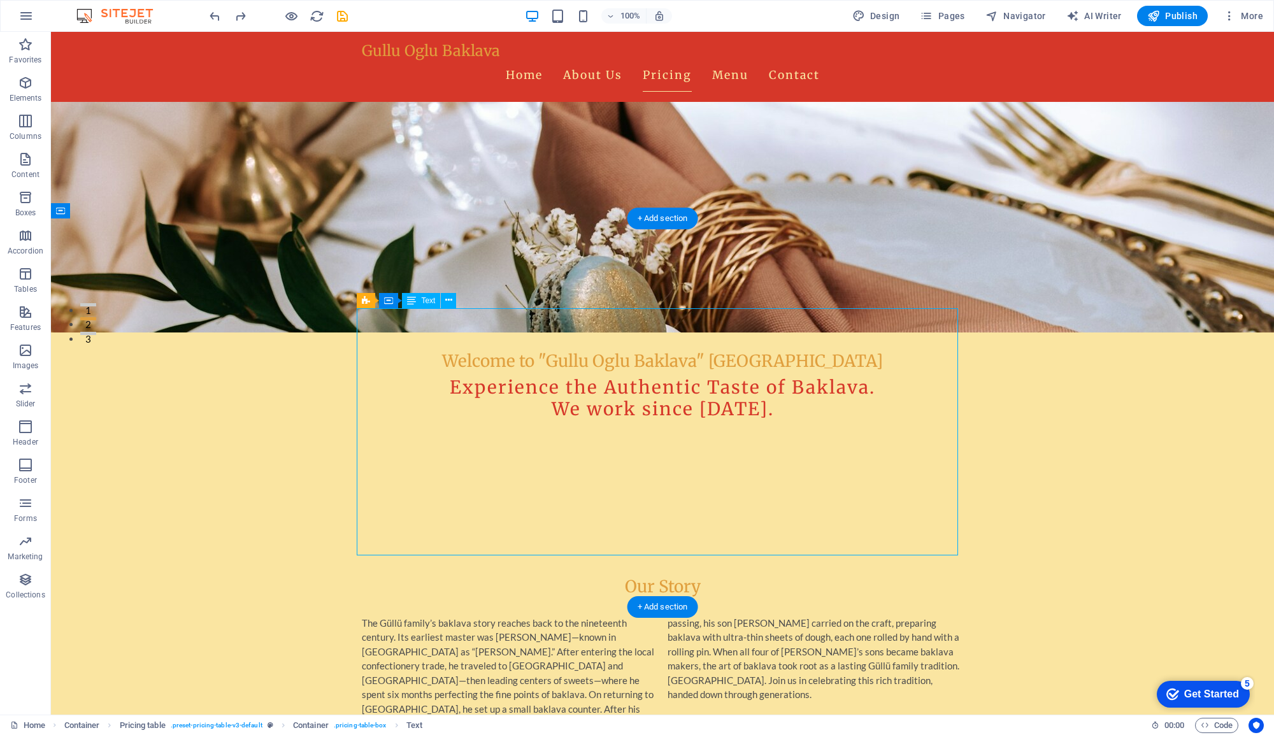
drag, startPoint x: 596, startPoint y: 485, endPoint x: 373, endPoint y: 485, distance: 223.6
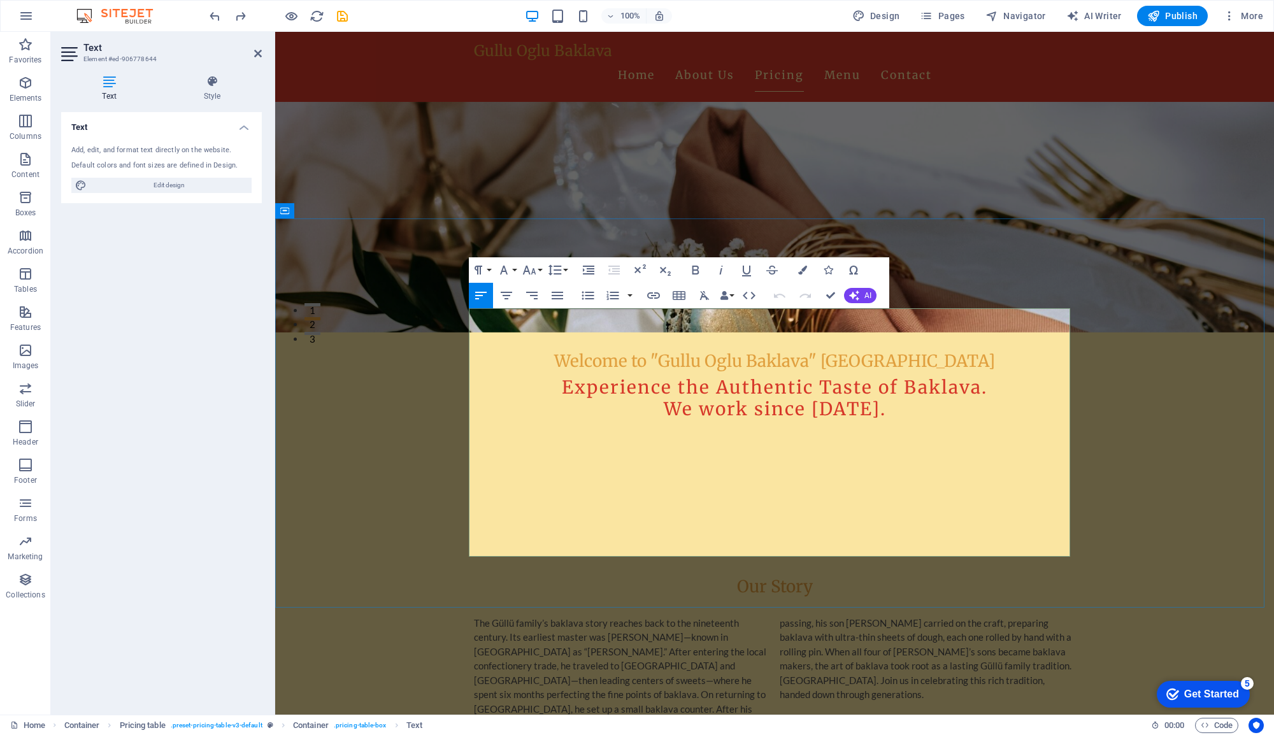
drag, startPoint x: 729, startPoint y: 492, endPoint x: 477, endPoint y: 496, distance: 251.7
drag, startPoint x: 823, startPoint y: 506, endPoint x: 469, endPoint y: 505, distance: 353.6
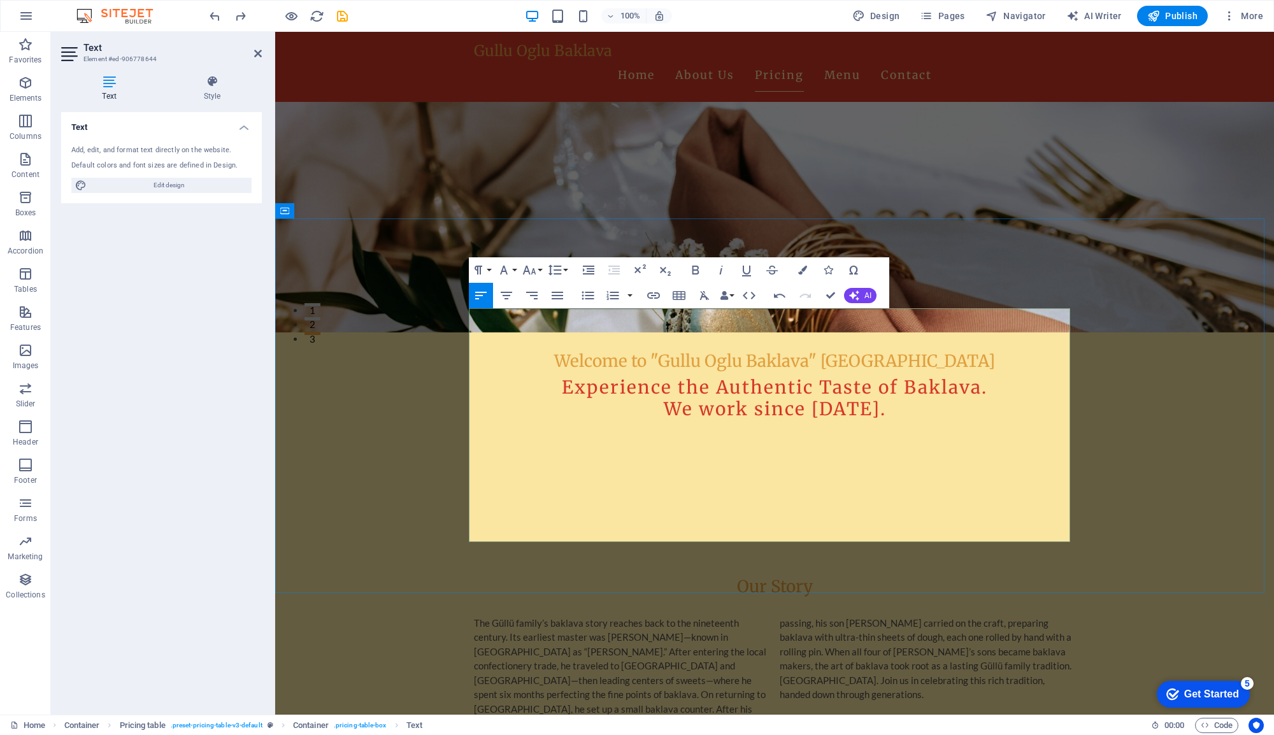
drag, startPoint x: 1060, startPoint y: 491, endPoint x: 1053, endPoint y: 490, distance: 7.8
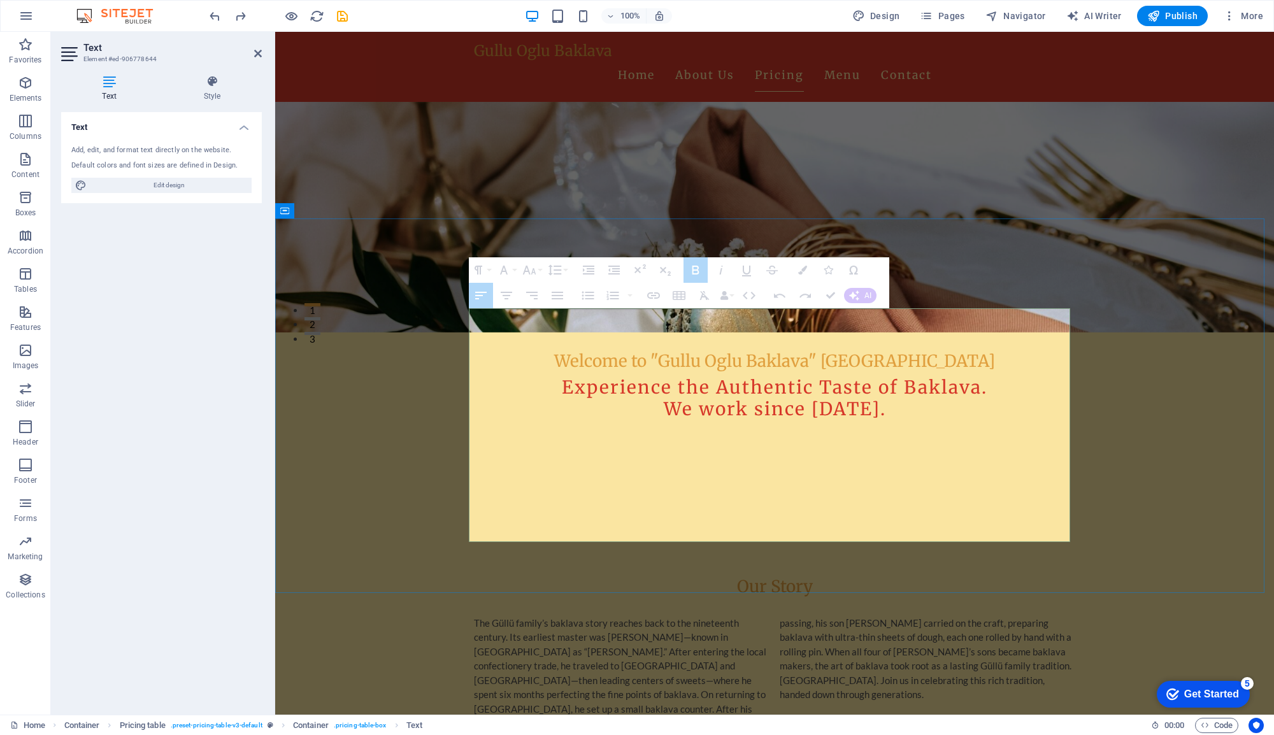
drag, startPoint x: 596, startPoint y: 515, endPoint x: 474, endPoint y: 519, distance: 122.4
drag, startPoint x: 478, startPoint y: 517, endPoint x: 547, endPoint y: 517, distance: 68.8
drag, startPoint x: 596, startPoint y: 515, endPoint x: 469, endPoint y: 518, distance: 126.8
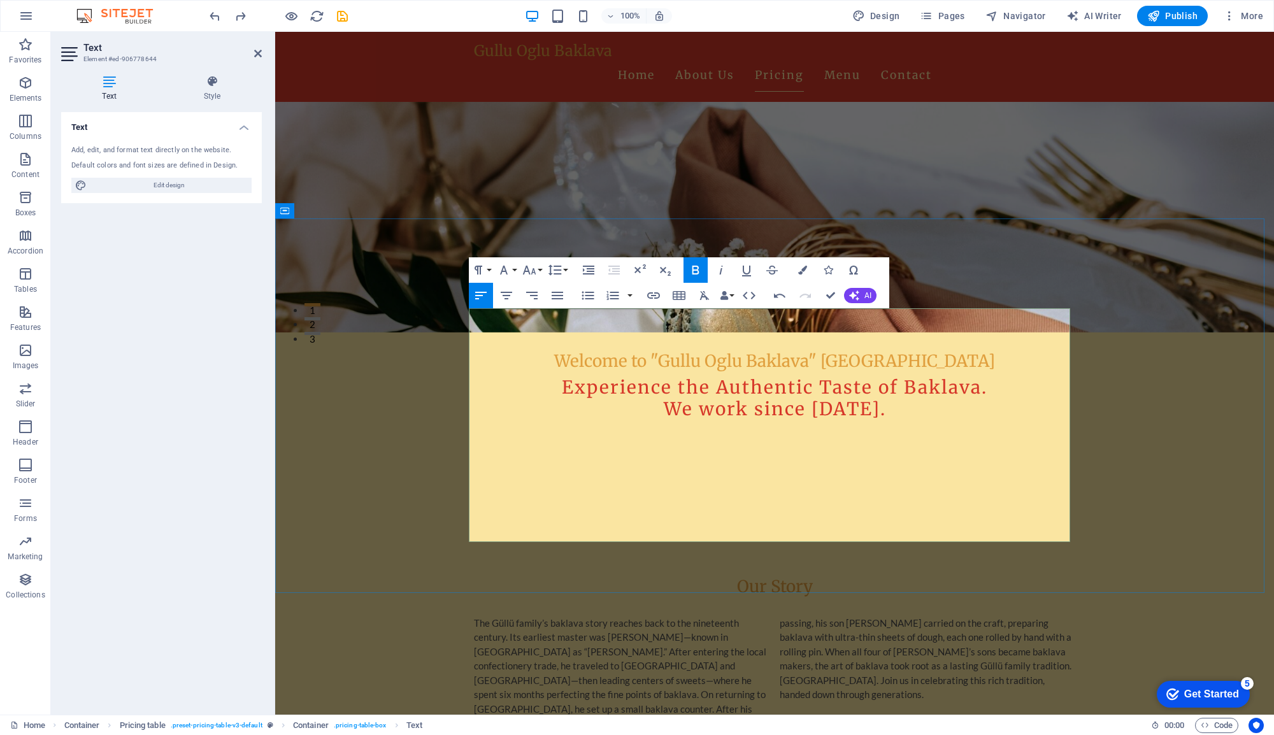
drag, startPoint x: 807, startPoint y: 535, endPoint x: 474, endPoint y: 531, distance: 332.6
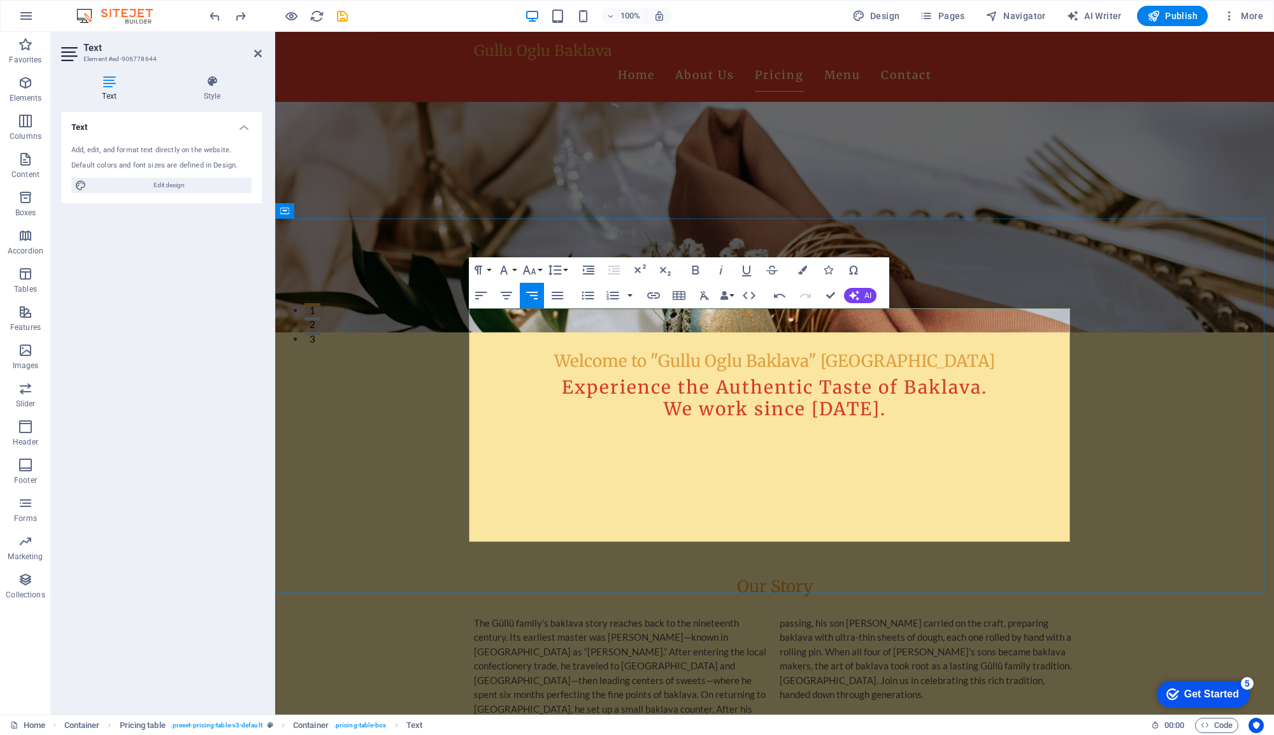
drag, startPoint x: 1065, startPoint y: 522, endPoint x: 1049, endPoint y: 522, distance: 15.9
click at [728, 297] on icon "button" at bounding box center [724, 295] width 9 height 9
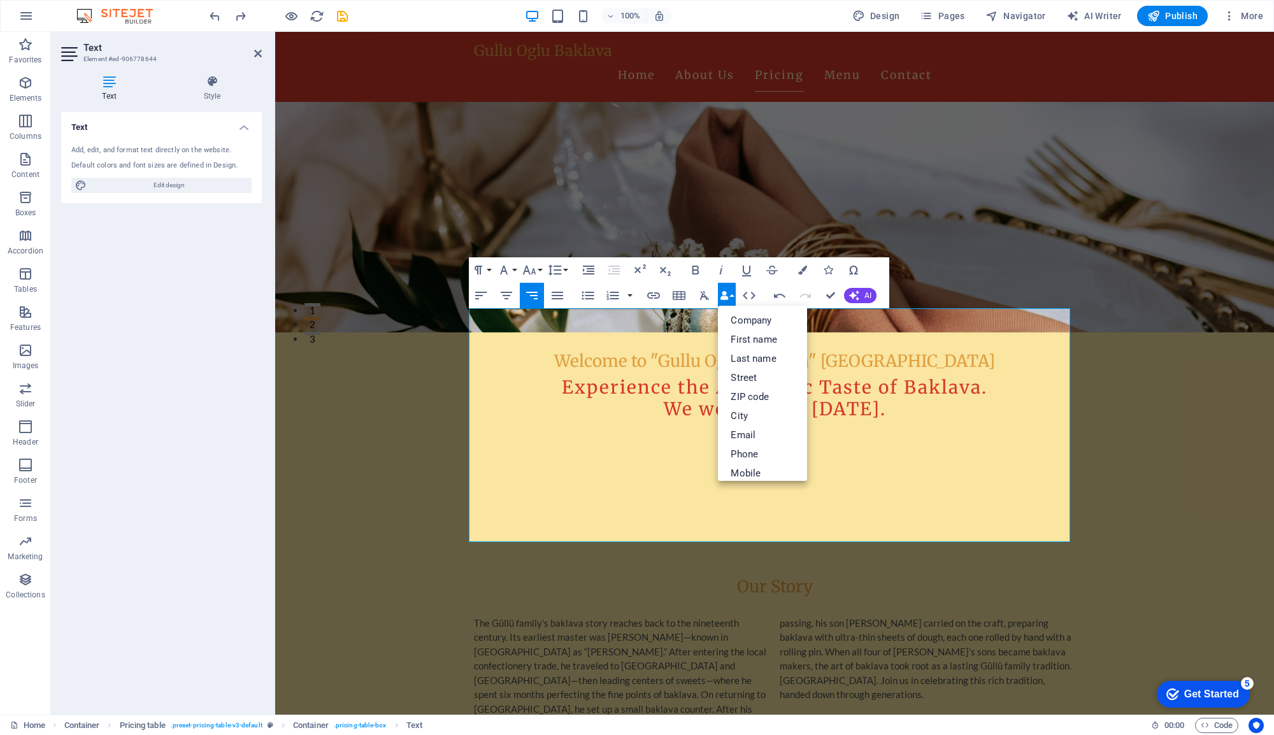
click at [728, 297] on icon "button" at bounding box center [724, 295] width 9 height 9
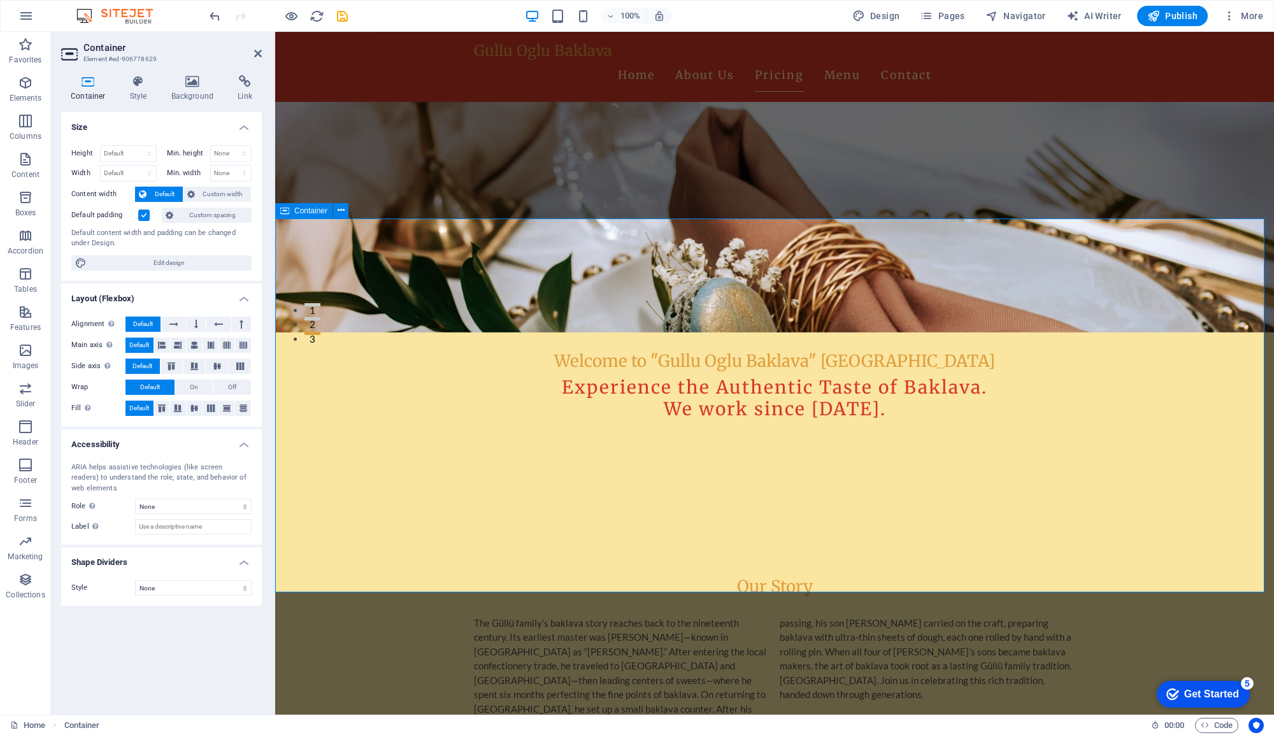
click at [716, 526] on div "Our Story The Güllü family’s baklava story reaches back to the nineteenth centu…" at bounding box center [774, 646] width 999 height 241
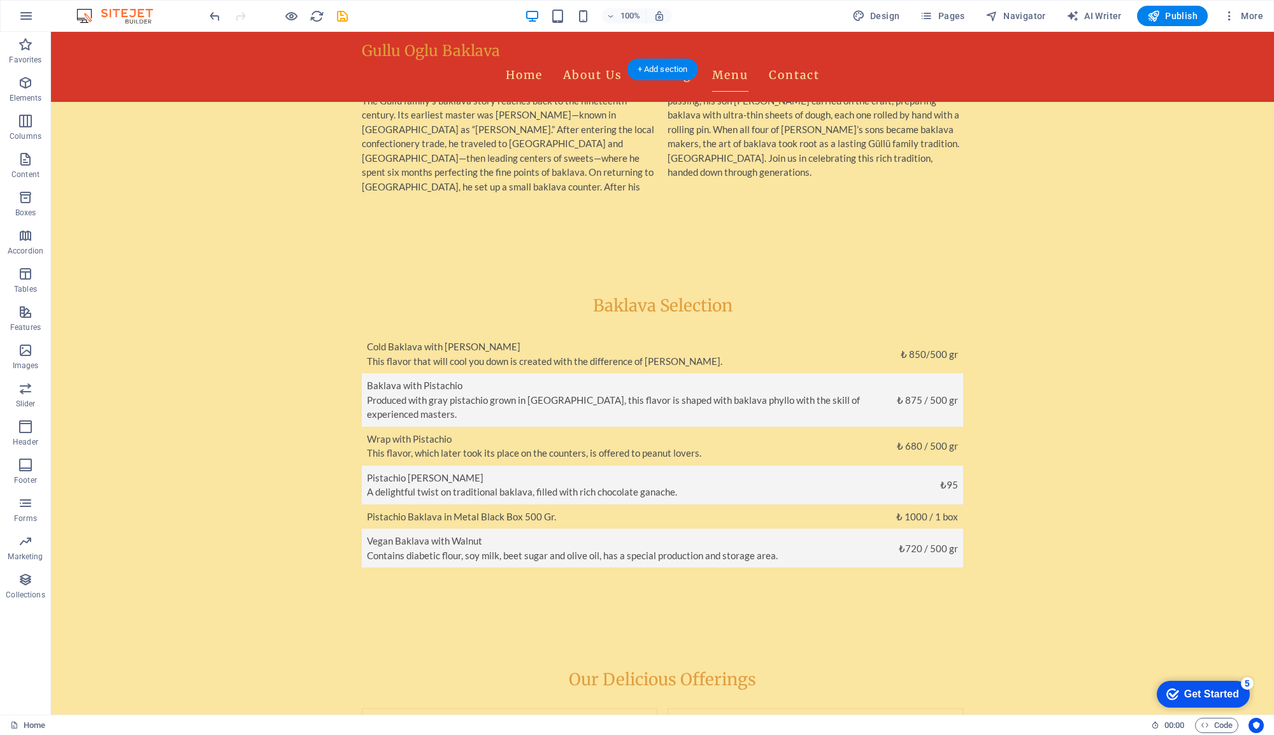
scroll to position [892, 0]
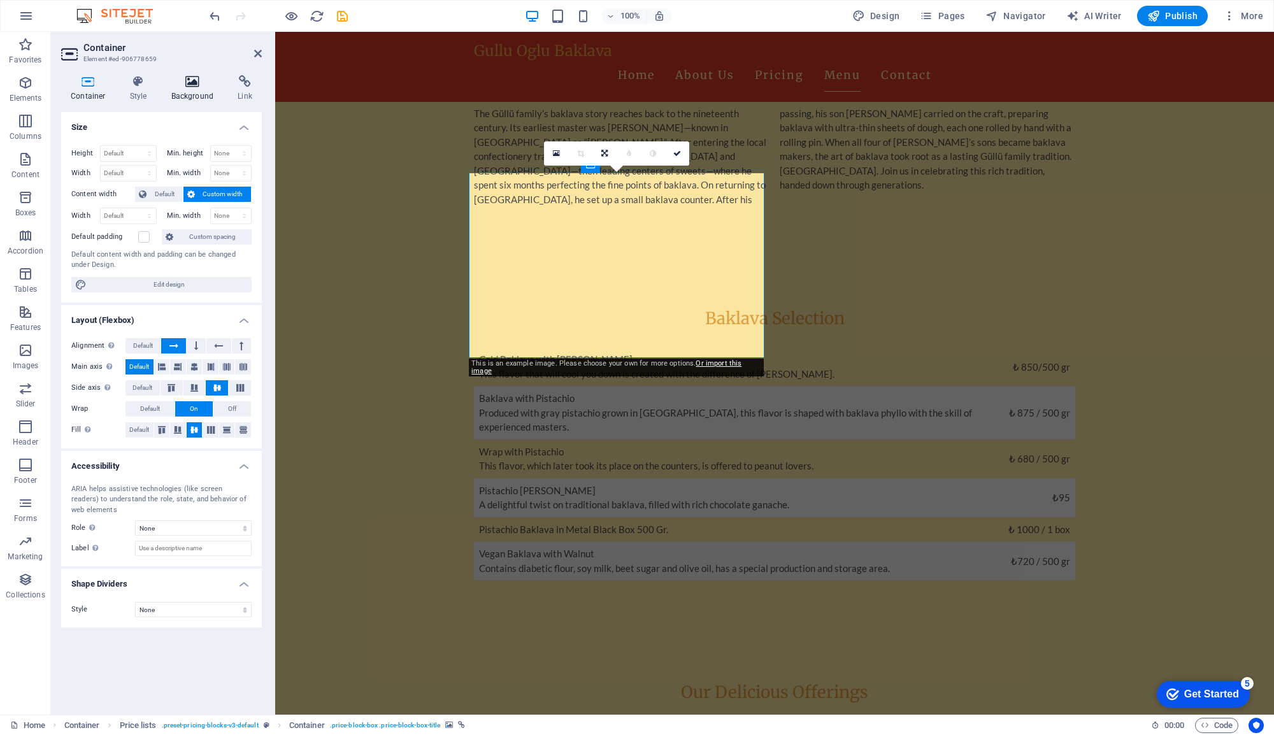
click at [187, 85] on icon at bounding box center [193, 81] width 62 height 13
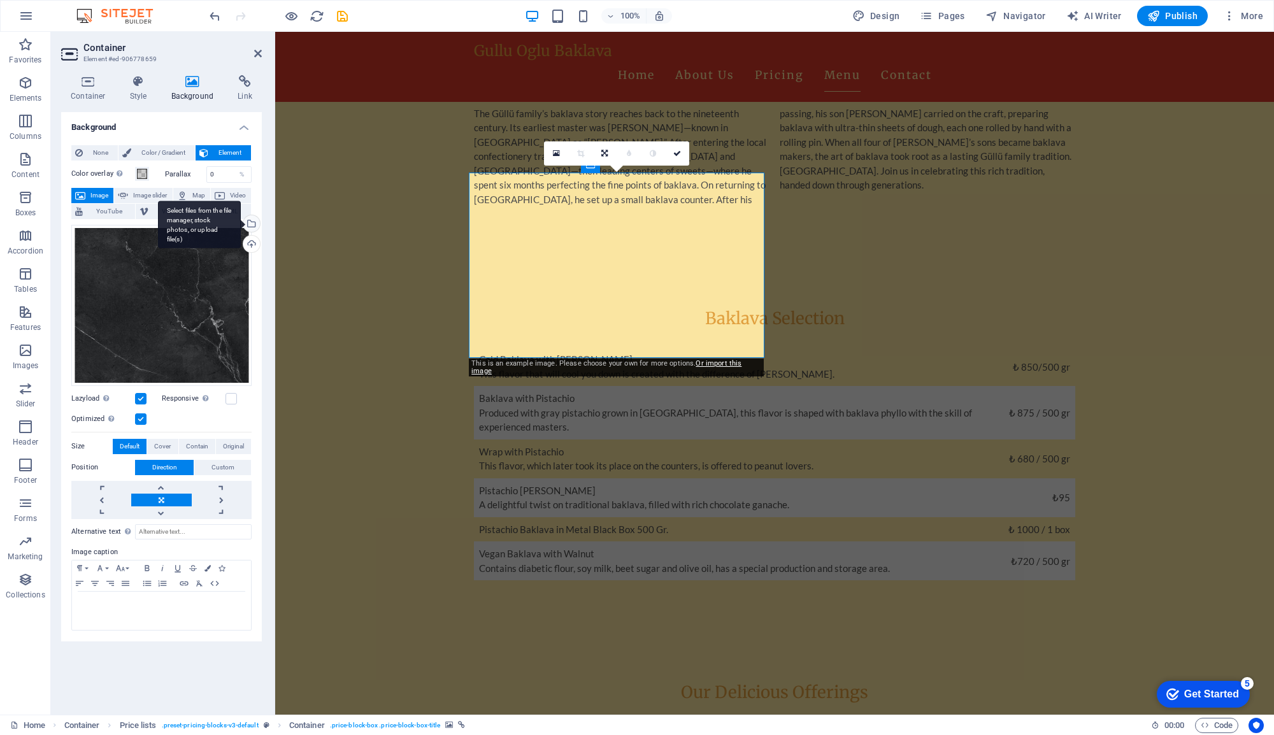
click at [241, 227] on div "Select files from the file manager, stock photos, or upload file(s)" at bounding box center [199, 225] width 83 height 48
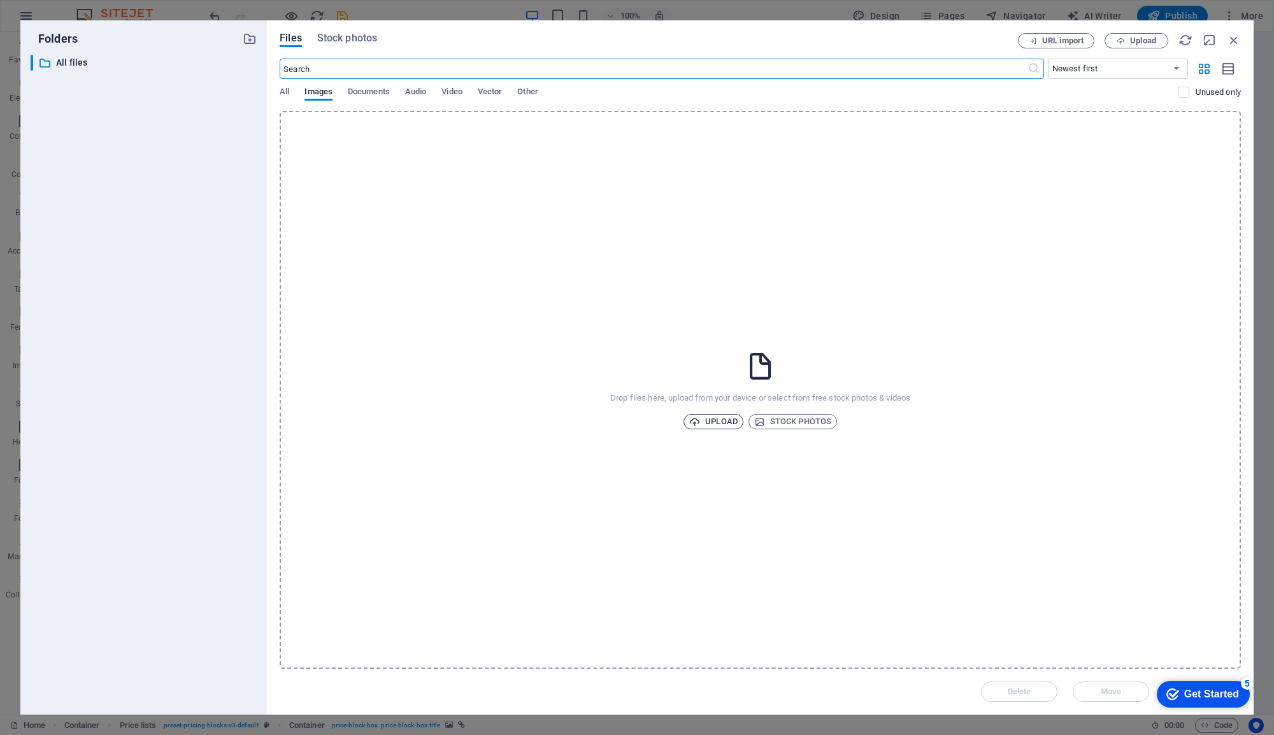
click at [726, 421] on span "Upload" at bounding box center [713, 421] width 48 height 15
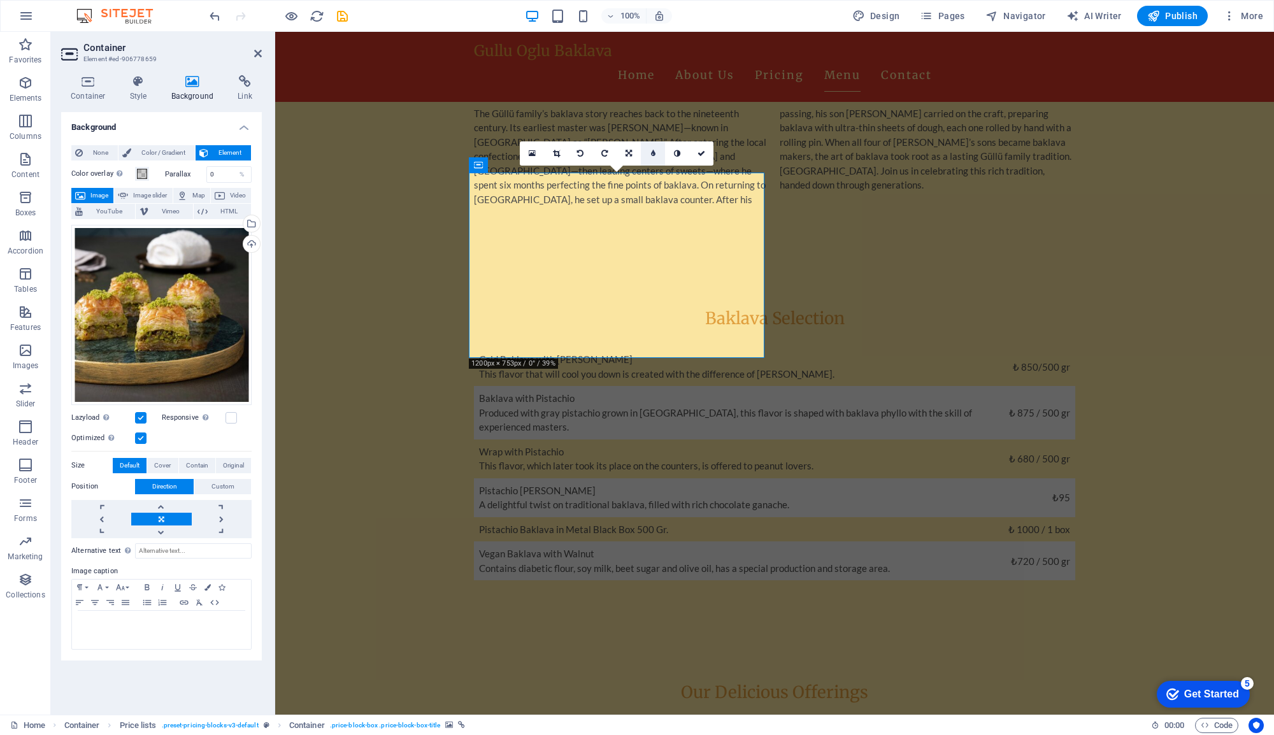
click at [648, 155] on link at bounding box center [653, 153] width 24 height 24
click at [645, 154] on link at bounding box center [643, 153] width 24 height 24
click at [683, 152] on link at bounding box center [677, 153] width 24 height 24
click at [681, 152] on link at bounding box center [677, 153] width 24 height 24
click at [146, 153] on span "Color / Gradient" at bounding box center [163, 152] width 56 height 15
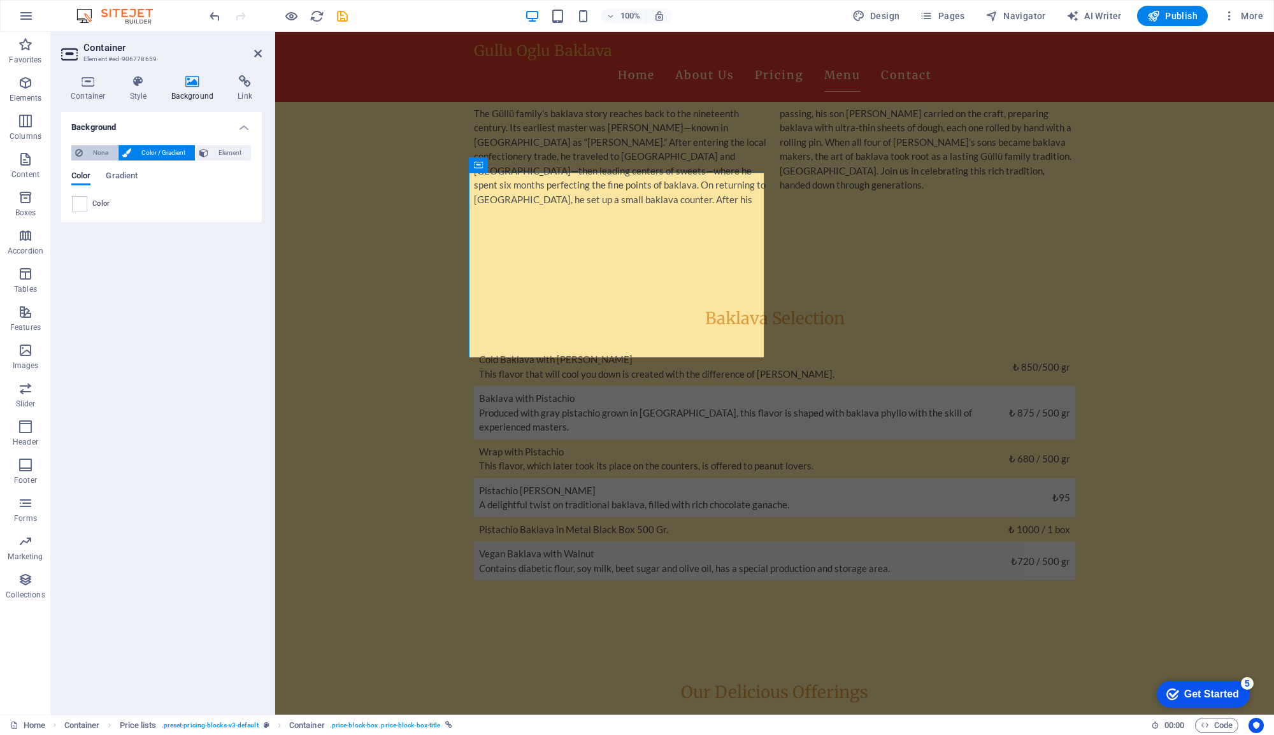
click at [97, 154] on span "None" at bounding box center [100, 152] width 27 height 15
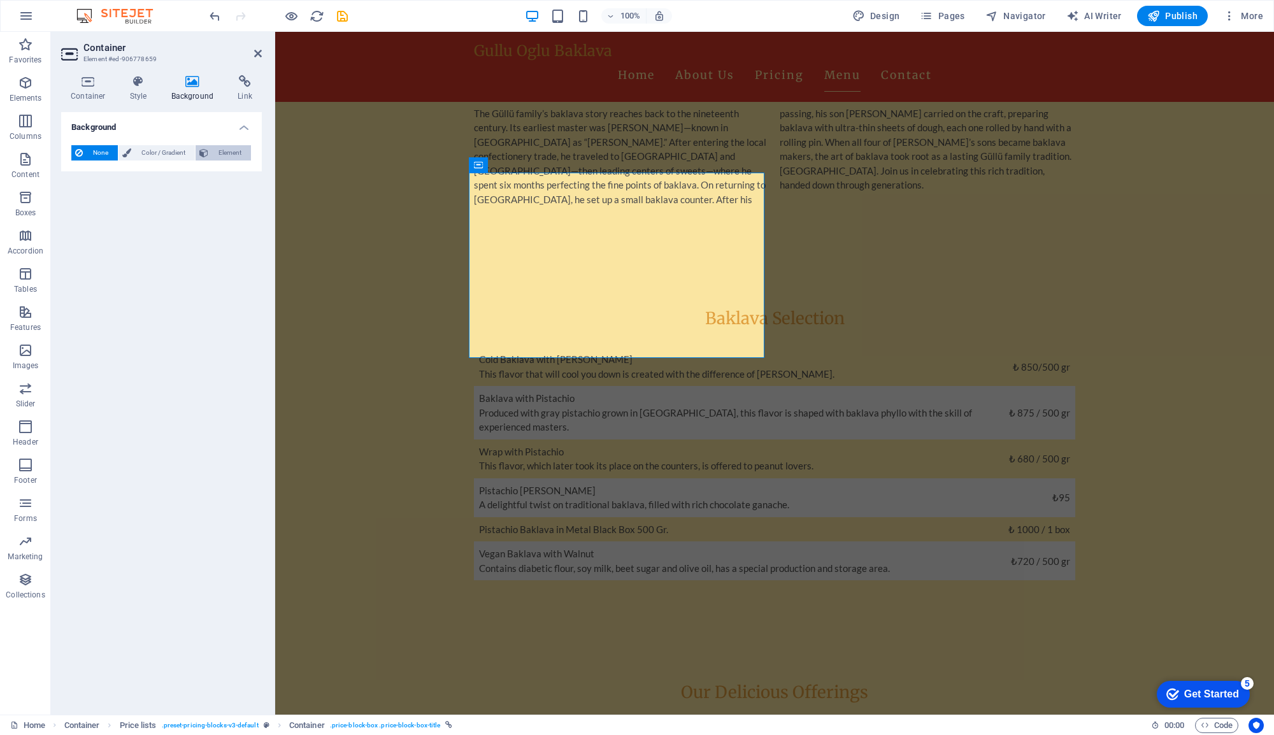
click at [240, 155] on span "Element" at bounding box center [229, 152] width 35 height 15
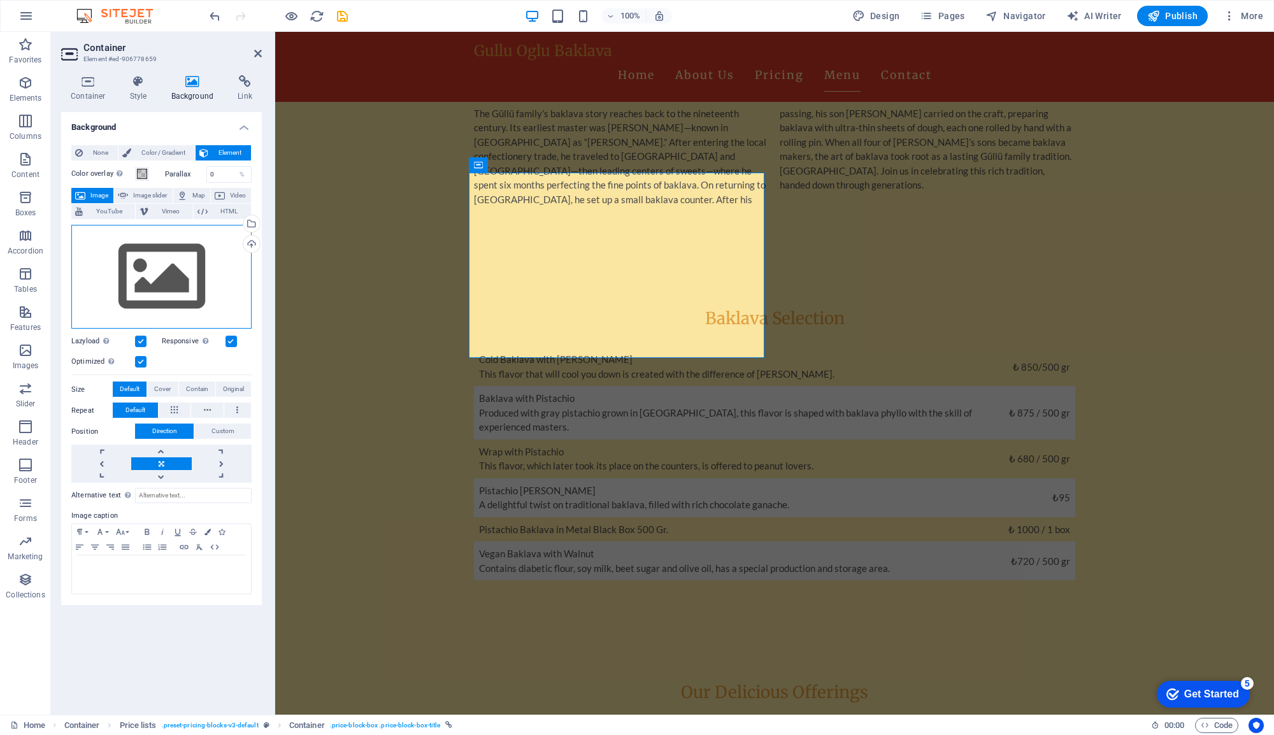
click at [162, 279] on div "Drag files here, click to choose files or select files from Files or our free s…" at bounding box center [161, 277] width 180 height 104
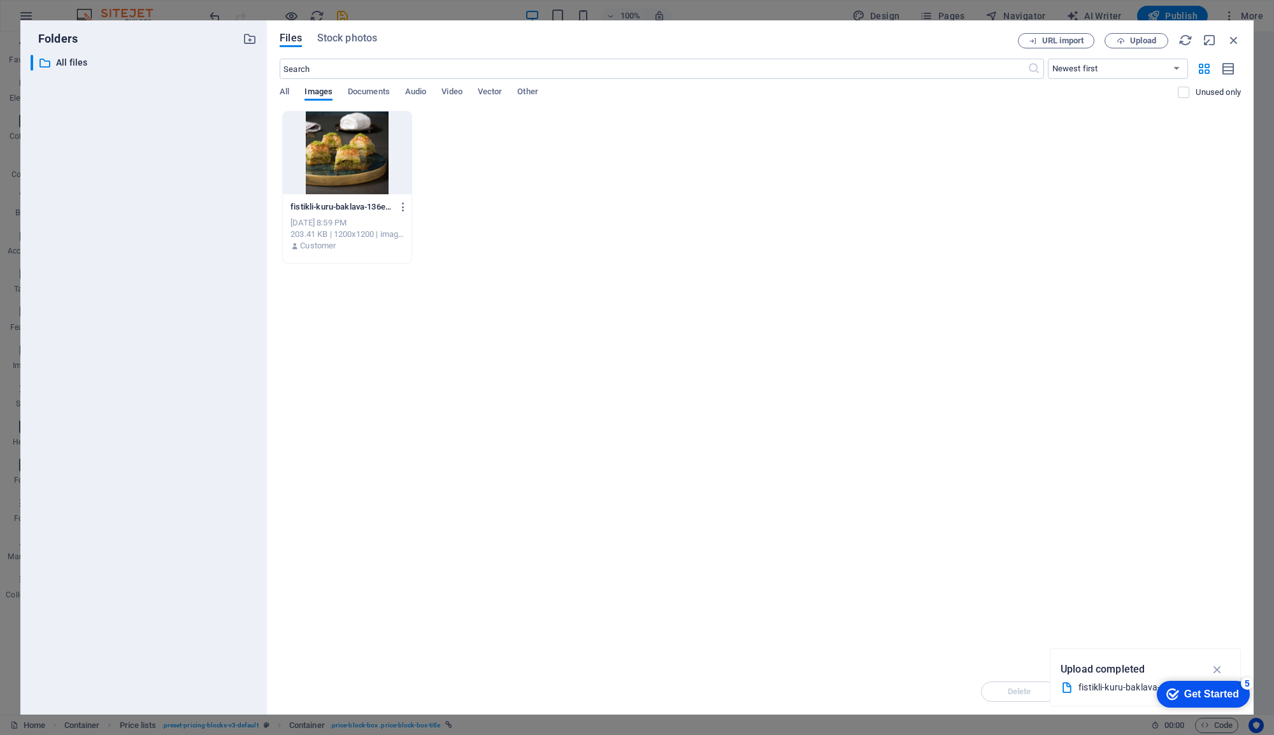
click at [341, 162] on div at bounding box center [347, 152] width 129 height 83
click at [341, 162] on div "1" at bounding box center [347, 152] width 129 height 83
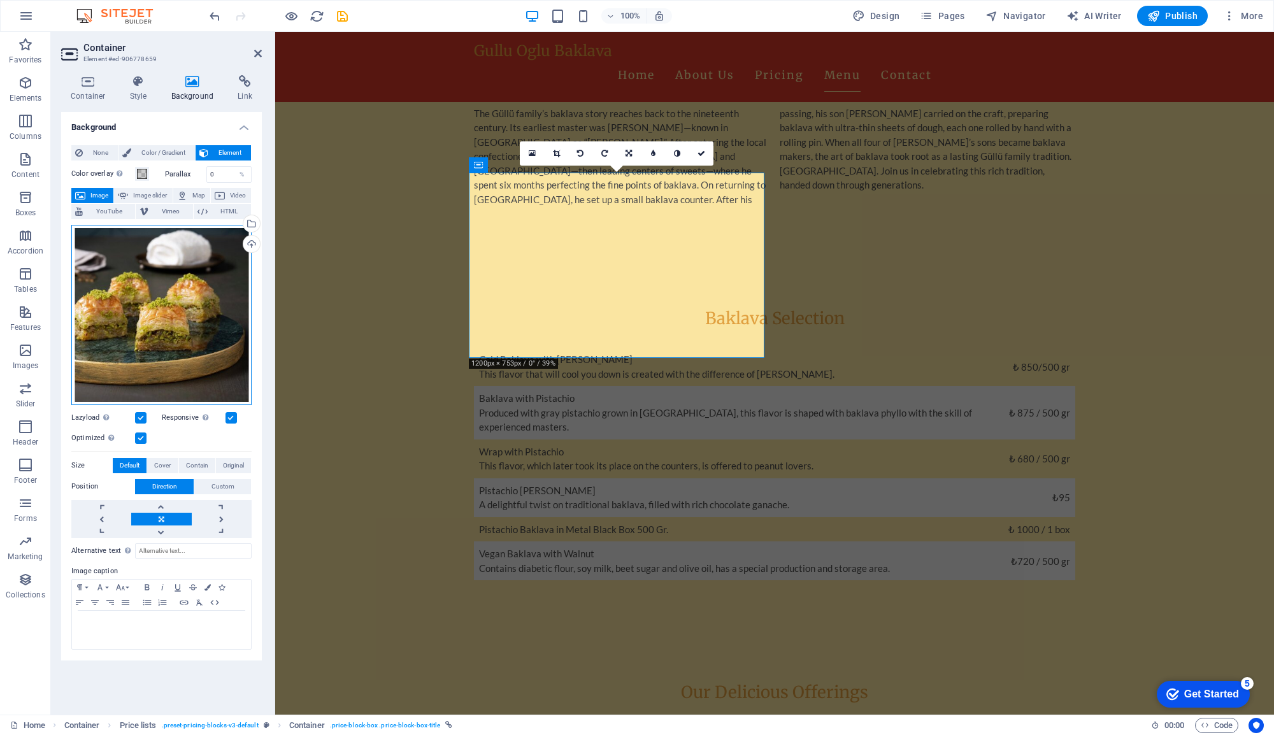
click at [191, 312] on div "Drag files here, click to choose files or select files from Files or our free s…" at bounding box center [161, 315] width 180 height 180
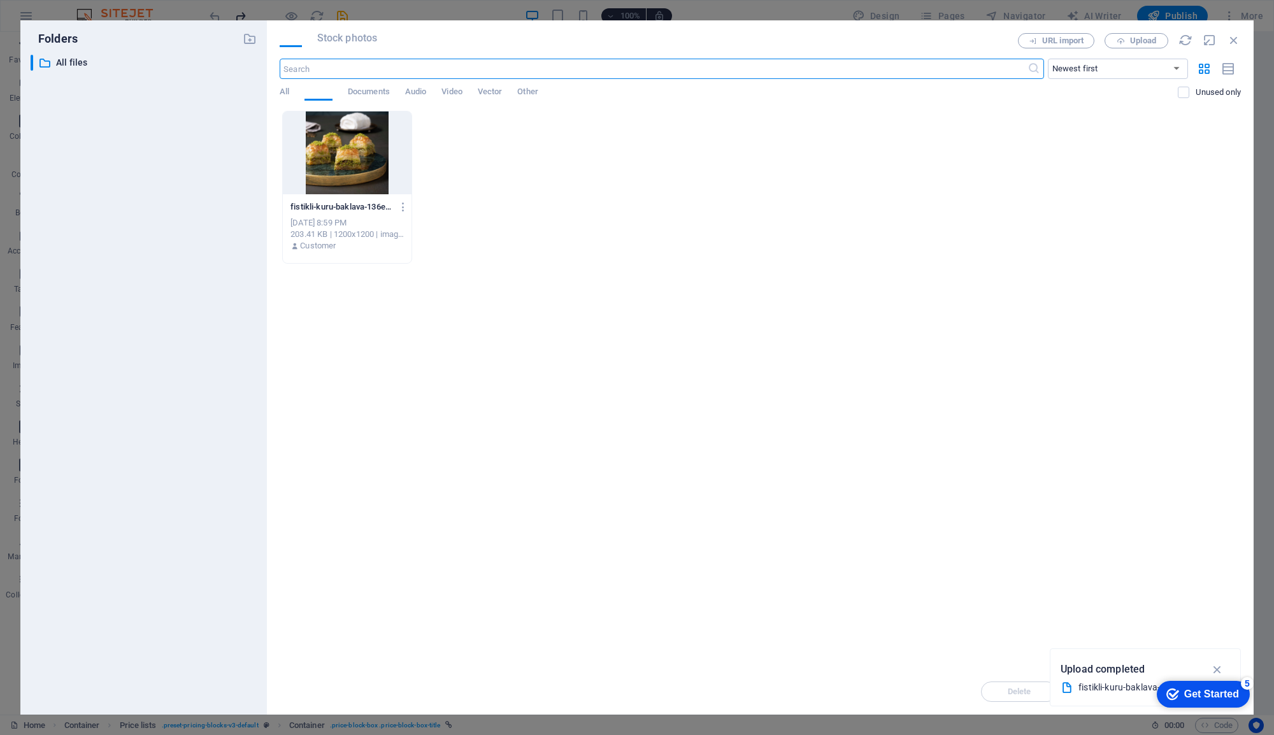
click at [191, 312] on div "​ All files All files" at bounding box center [144, 380] width 226 height 650
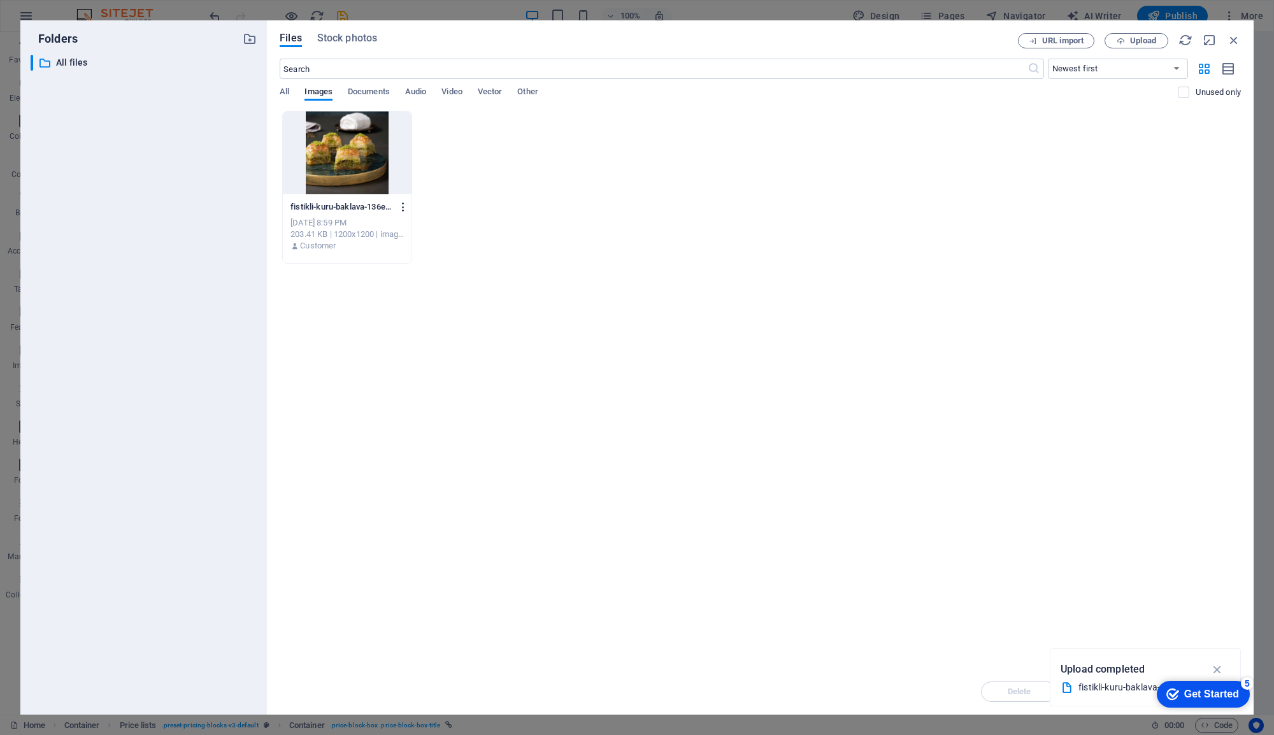
drag, startPoint x: 191, startPoint y: 312, endPoint x: 403, endPoint y: 210, distance: 235.4
click at [403, 210] on icon "button" at bounding box center [404, 206] width 12 height 11
click at [423, 301] on h6 "Rename" at bounding box center [411, 301] width 54 height 15
type input "fistiklibaklavarsmall.jpg"
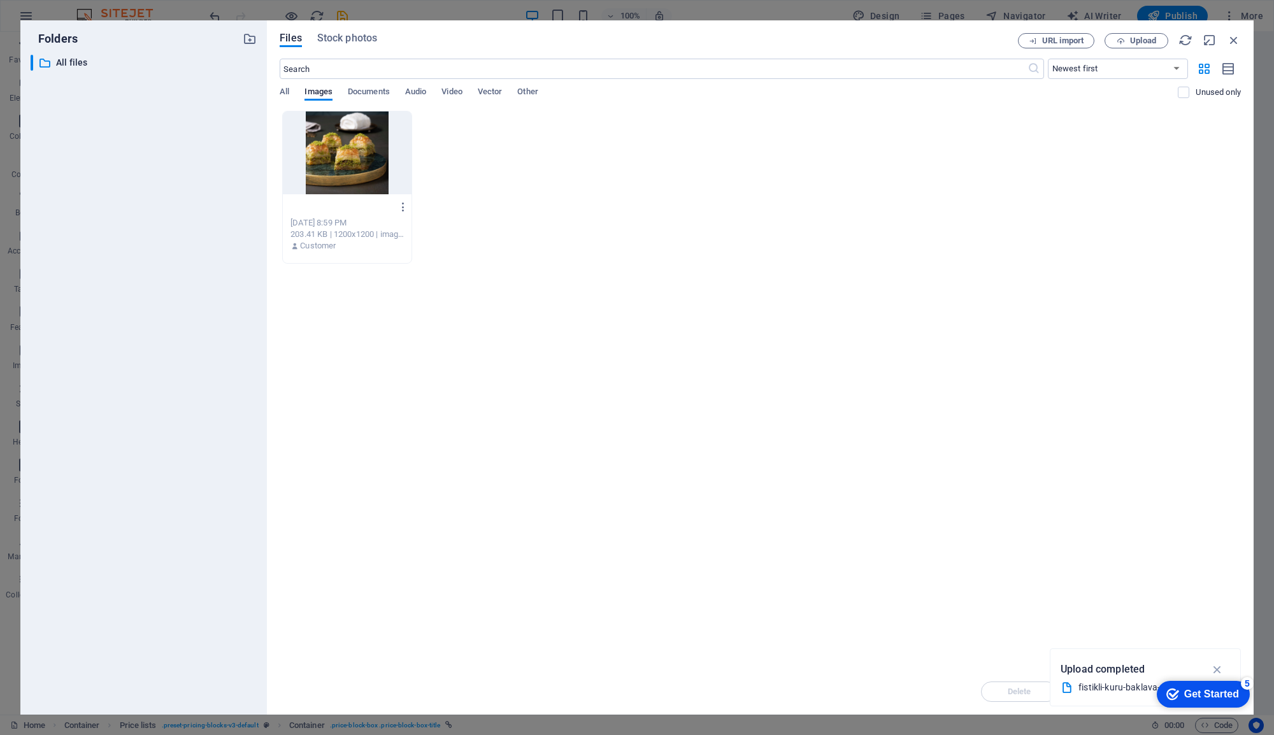
click at [377, 215] on div "fistiklibaklavarsmall.jpg fistikli-kuru-baklava-136e-4-sFFeypk12uwvdeioy9MQhg.j…" at bounding box center [347, 207] width 113 height 20
click at [401, 210] on icon "button" at bounding box center [404, 206] width 12 height 11
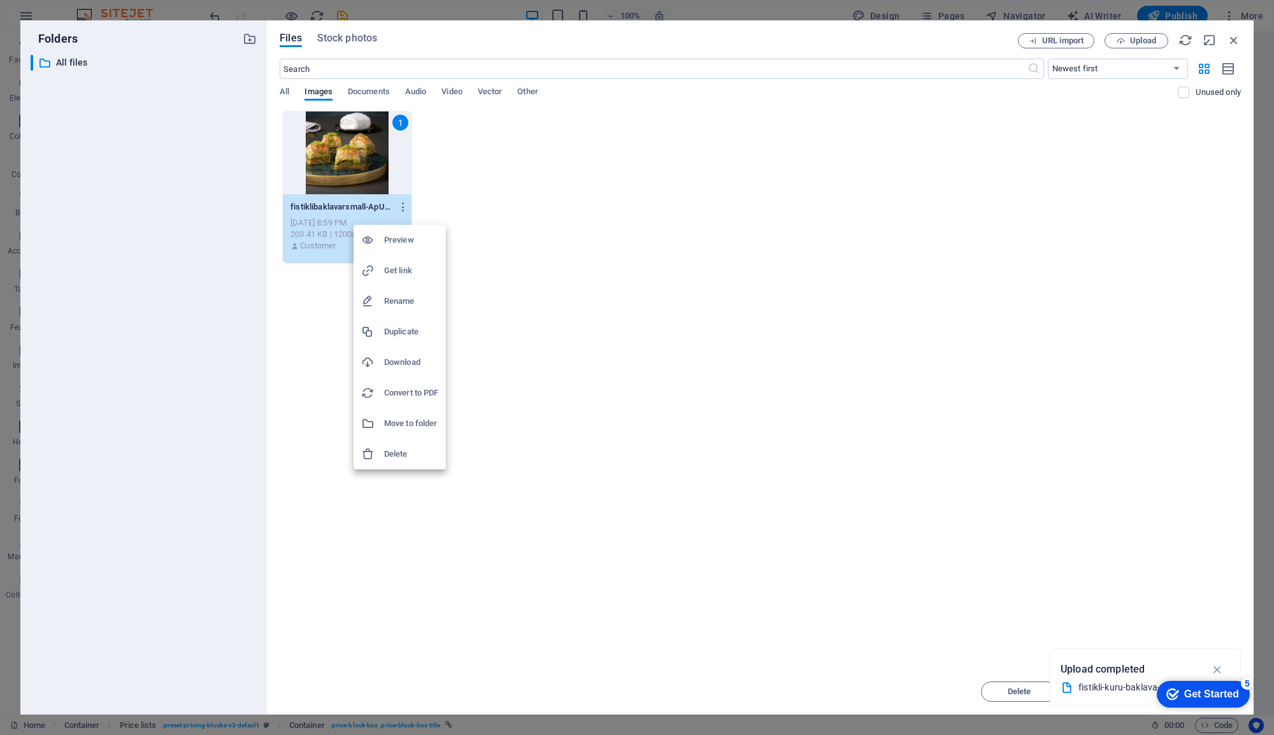
click at [412, 299] on h6 "Rename" at bounding box center [411, 301] width 54 height 15
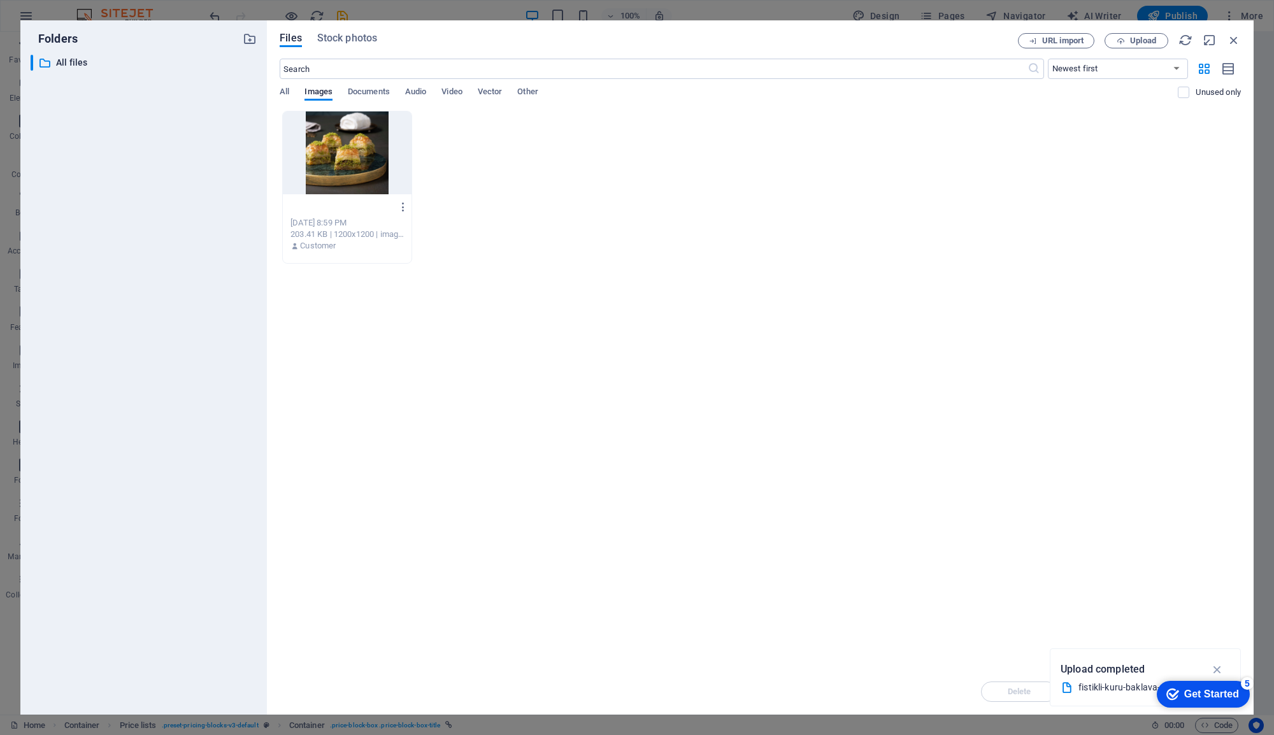
click at [377, 212] on div "fistiklibaklavarsmall-ApUhMSuyiqVSJmMwfGKenw.jpg fistiklibaklavarsmall-ApUhMSuy…" at bounding box center [347, 207] width 113 height 20
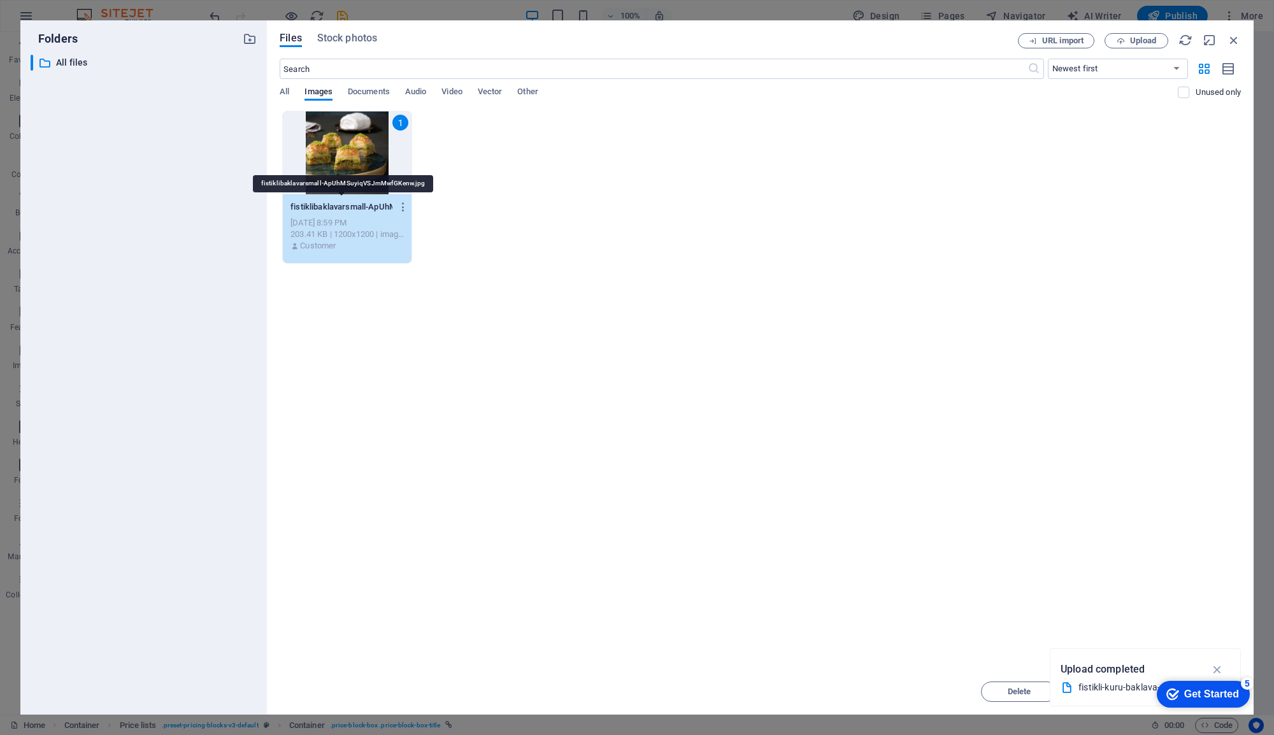
click at [387, 203] on p "fistiklibaklavarsmall-ApUhMSuyiqVSJmMwfGKenw.jpg" at bounding box center [342, 206] width 102 height 11
drag, startPoint x: 387, startPoint y: 203, endPoint x: 110, endPoint y: 171, distance: 279.0
click at [387, 203] on p "fistiklibaklavarsmall-ApUhMSuyiqVSJmMwfGKenw.jpg" at bounding box center [342, 206] width 102 height 11
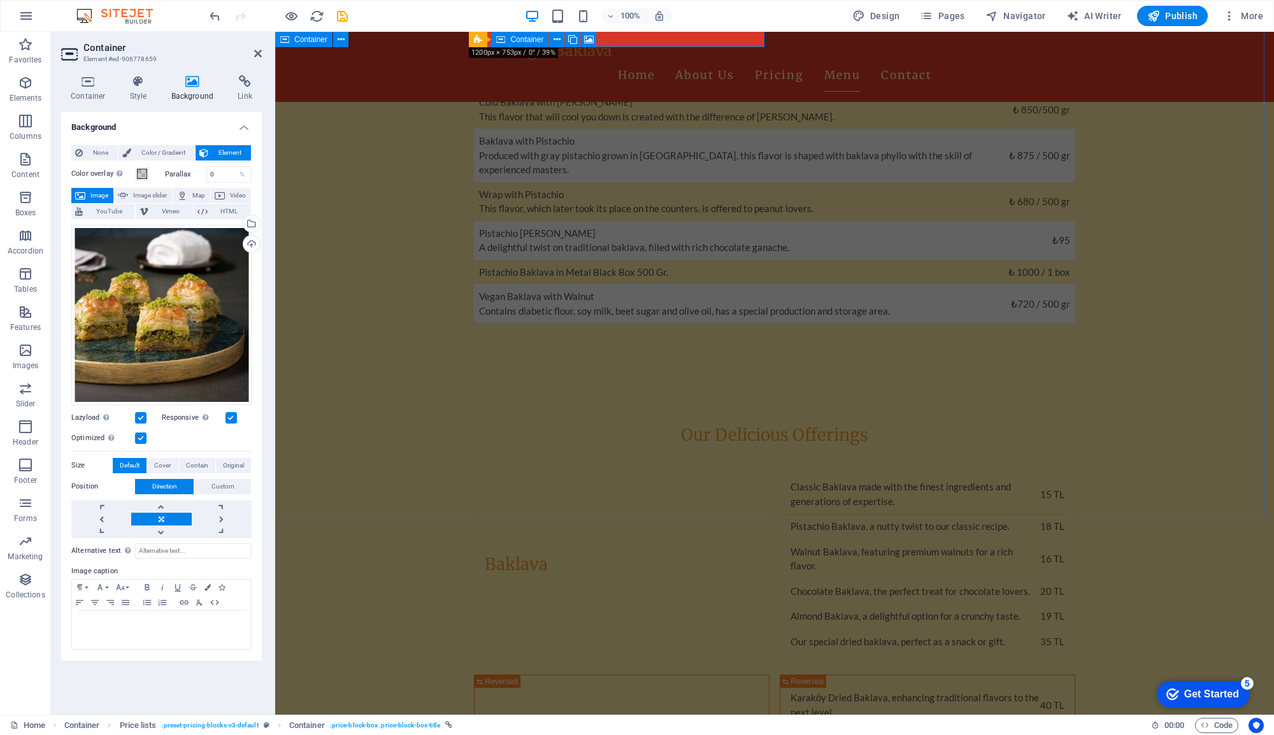
scroll to position [1139, 0]
